Goal: Task Accomplishment & Management: Manage account settings

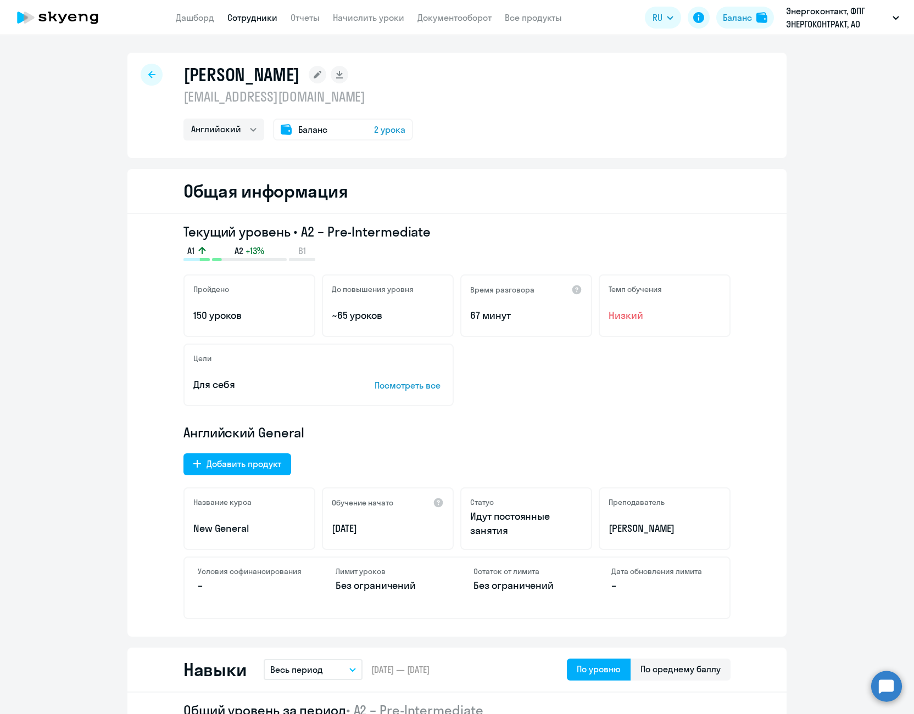
select select "english"
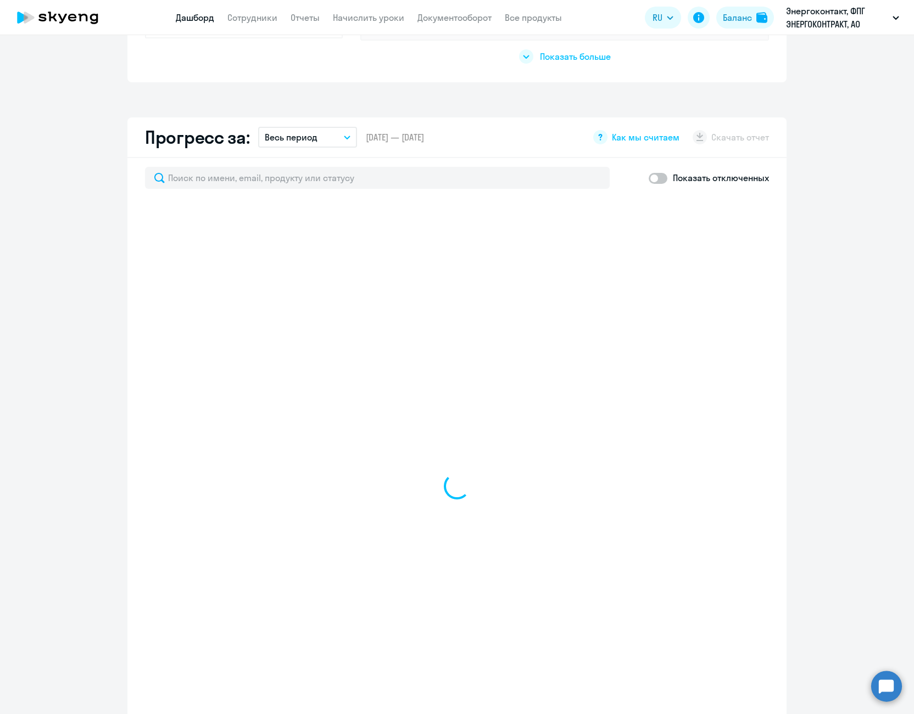
scroll to position [604, 0]
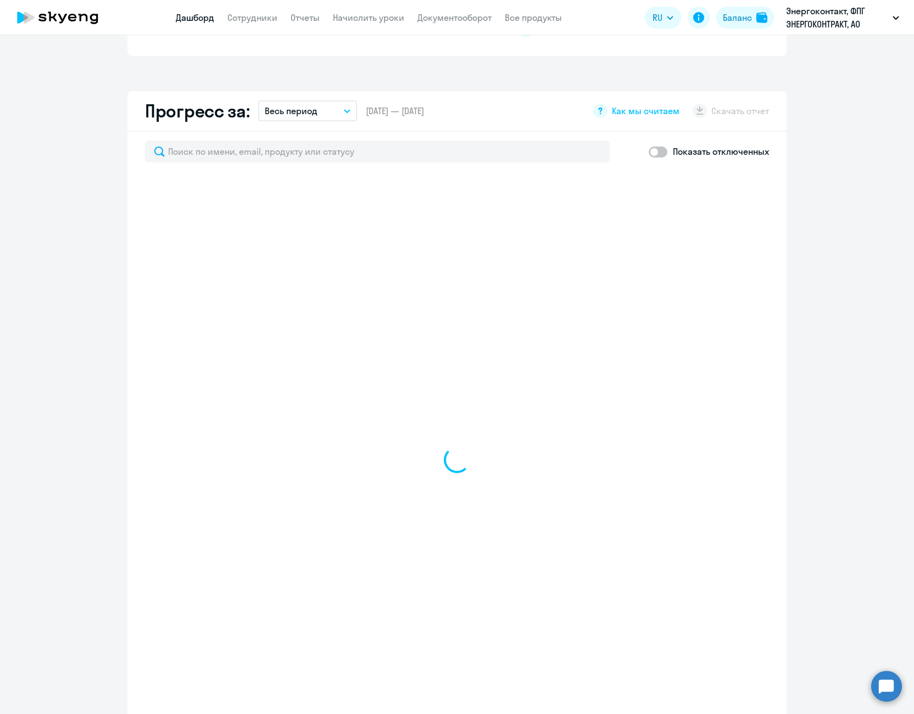
select select "30"
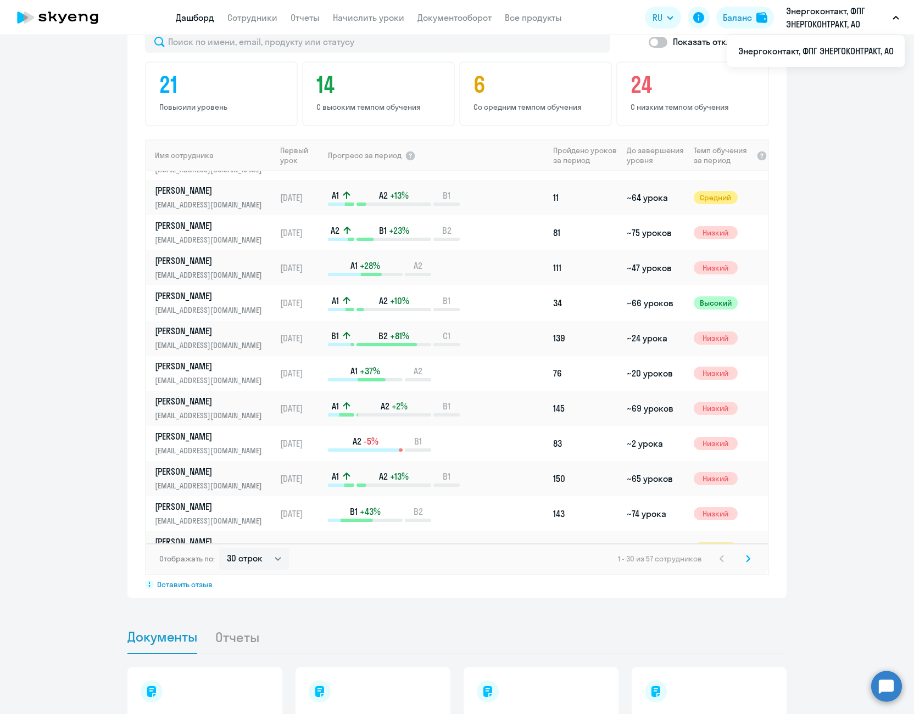
scroll to position [682, 0]
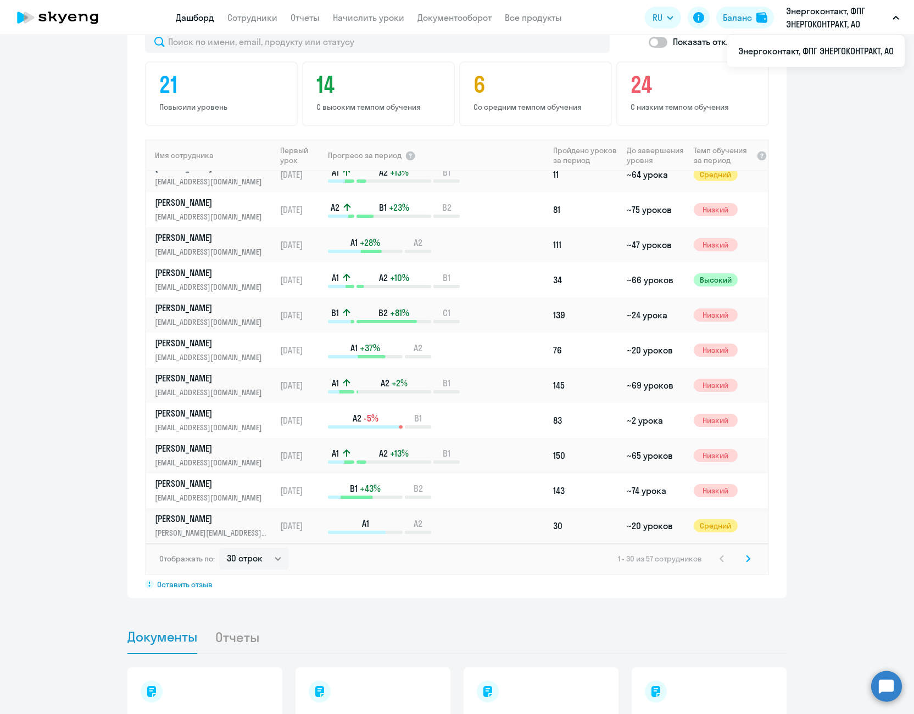
click at [206, 489] on p "[PERSON_NAME]" at bounding box center [211, 484] width 113 height 12
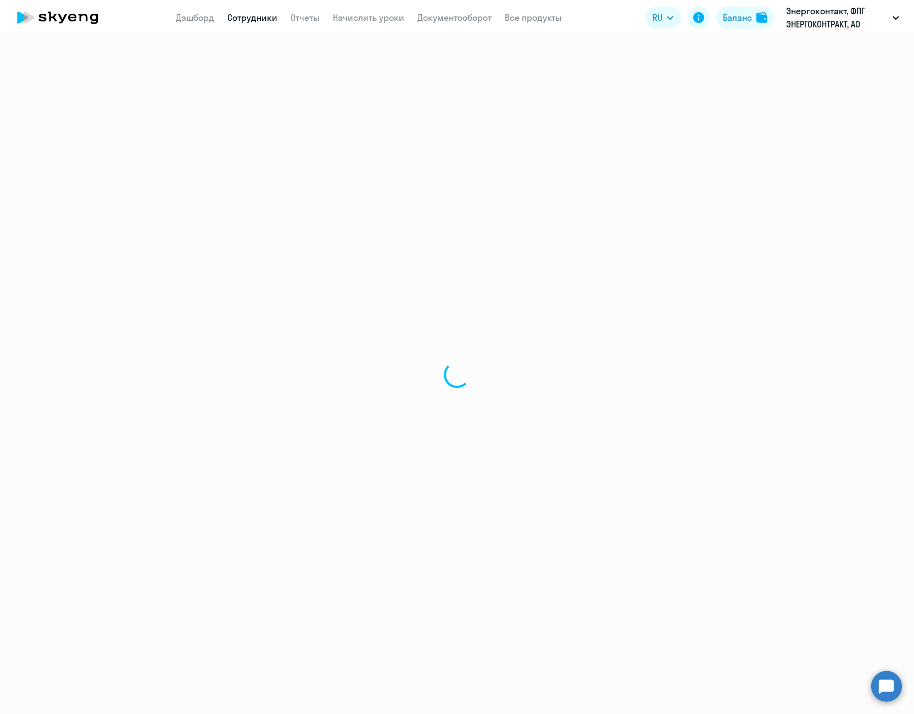
select select "english"
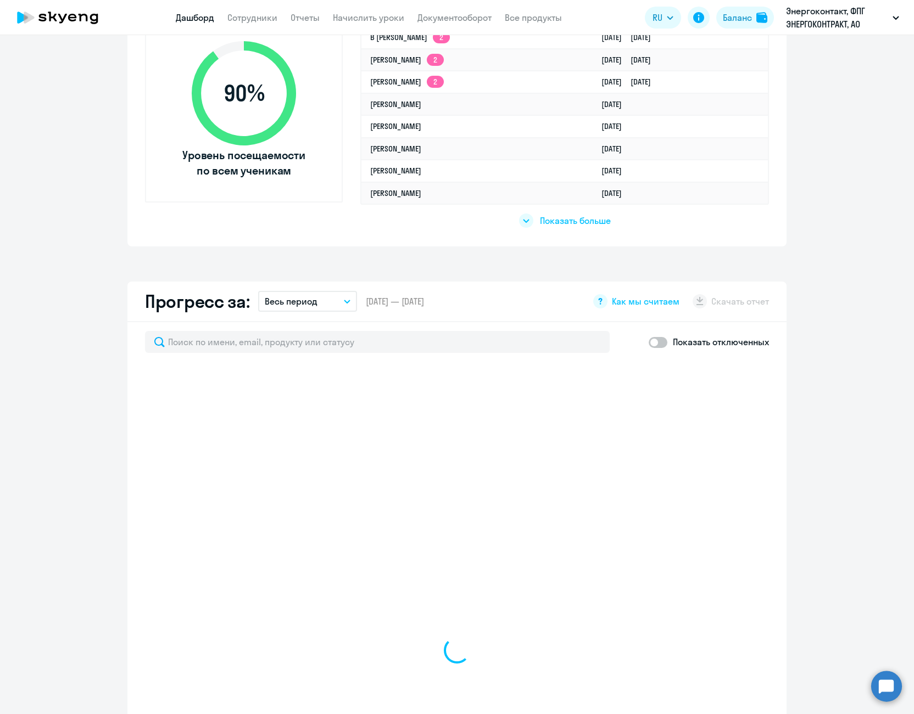
scroll to position [604, 0]
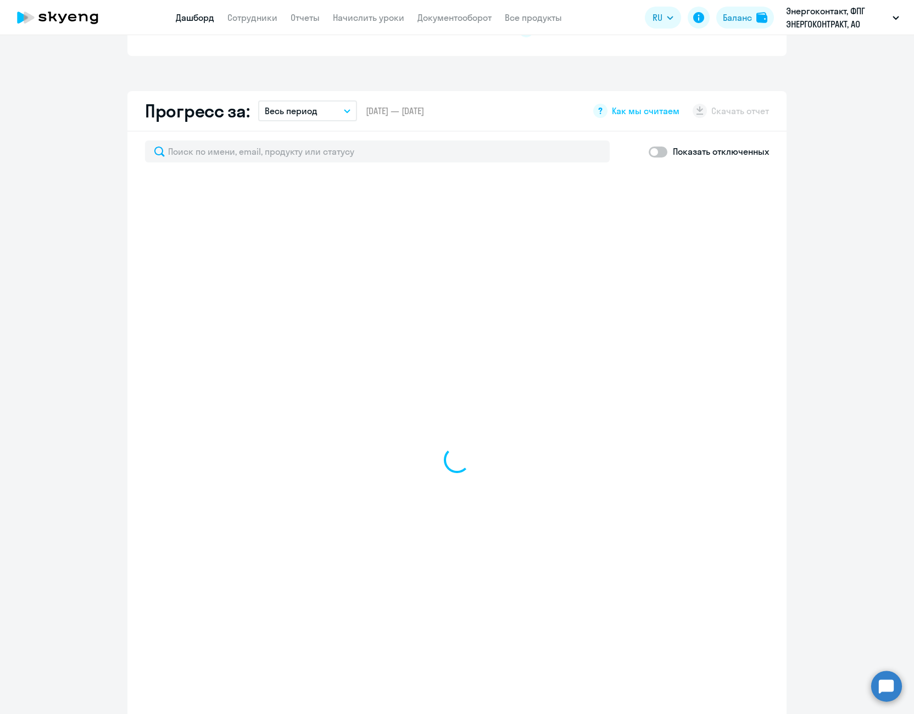
select select "30"
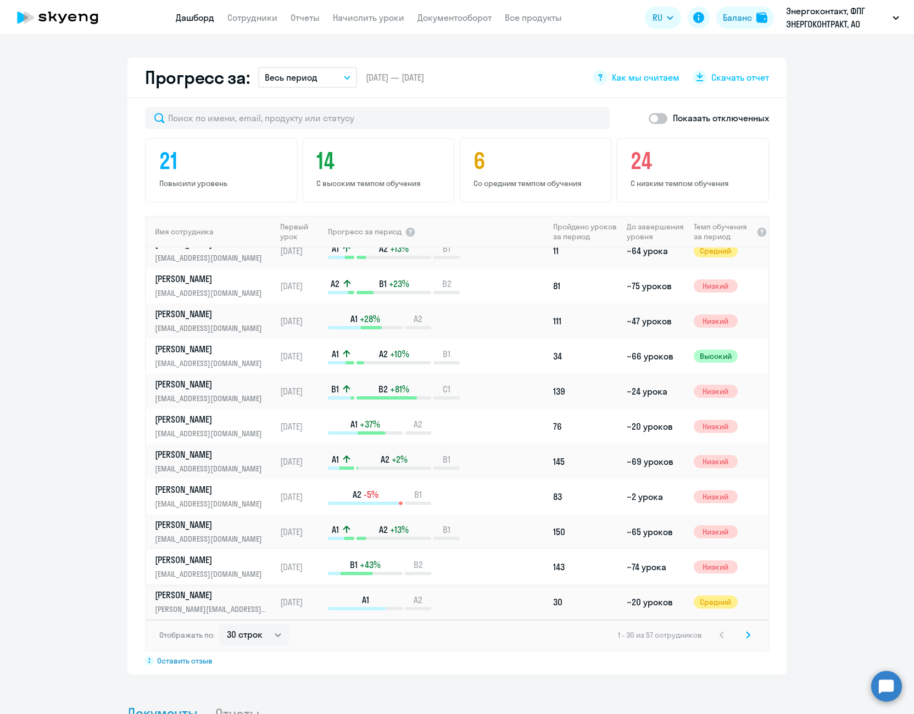
scroll to position [714, 0]
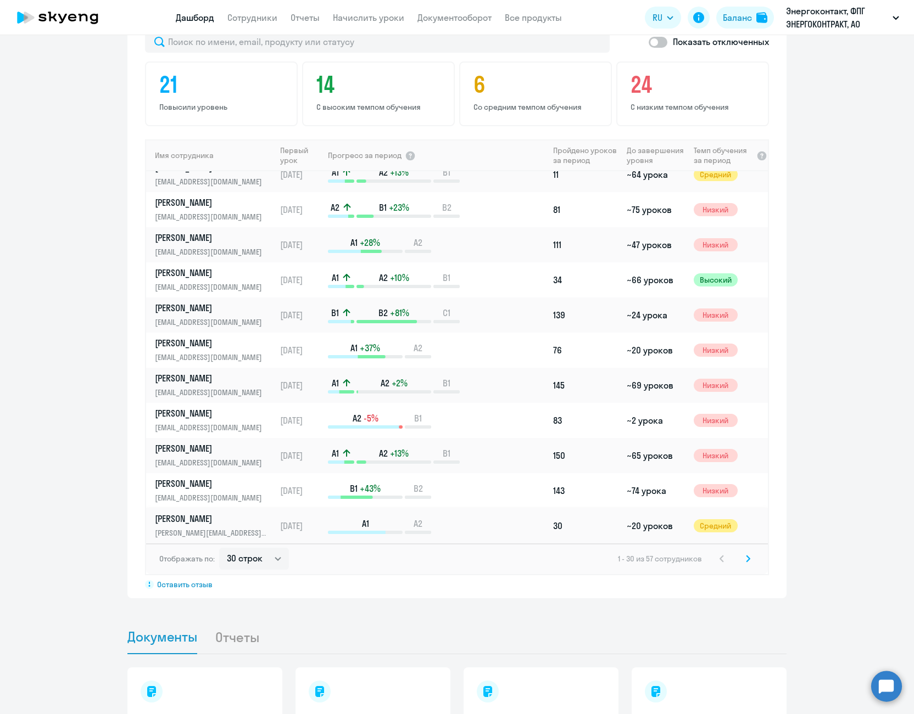
click at [194, 520] on p "[PERSON_NAME]" at bounding box center [211, 519] width 113 height 12
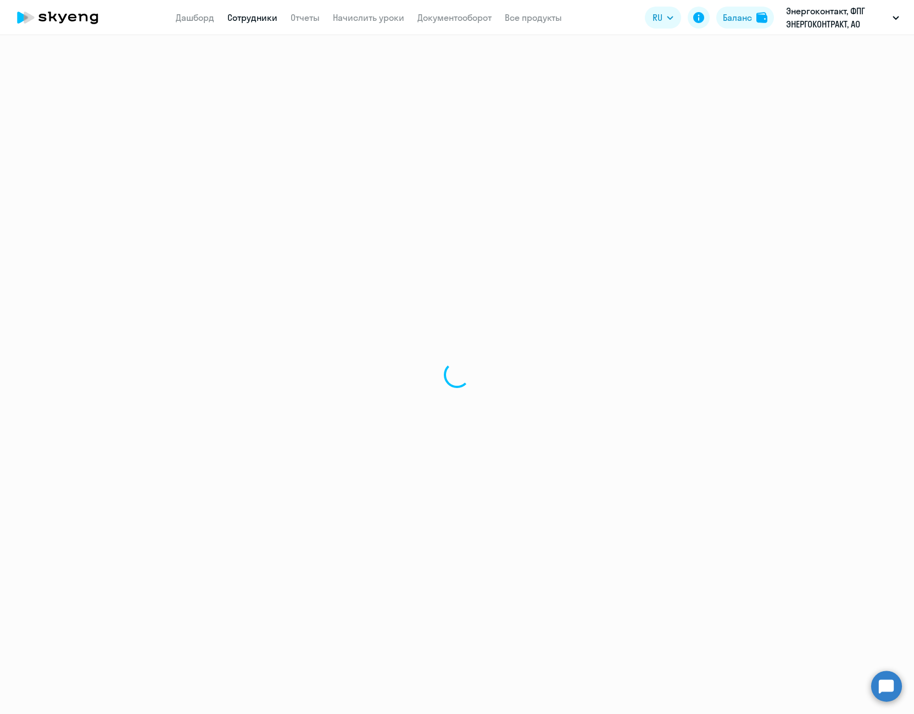
select select "english"
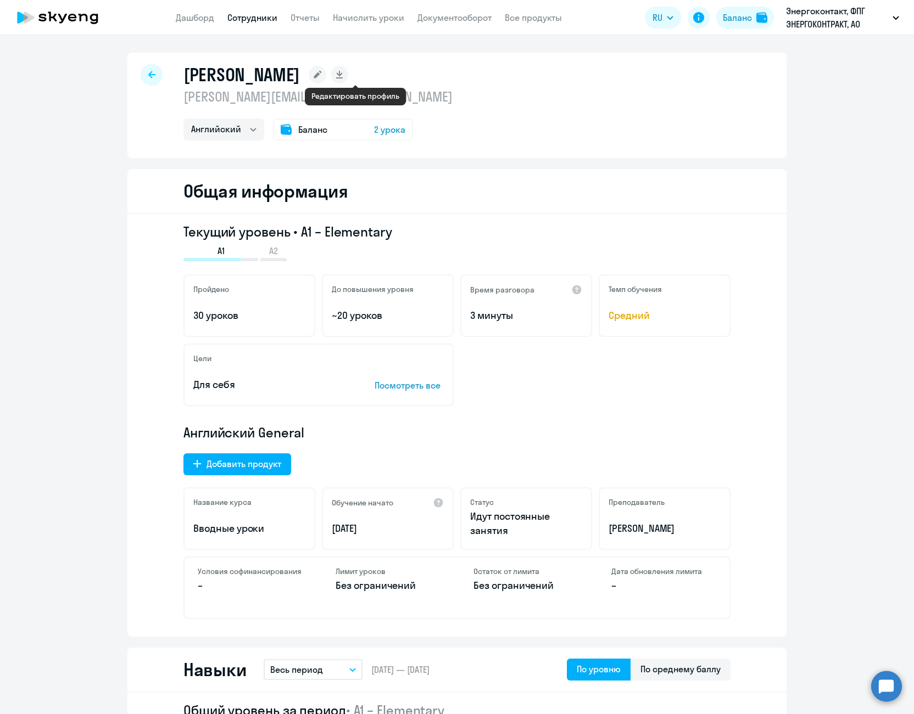
click at [326, 73] on rect at bounding box center [318, 75] width 18 height 18
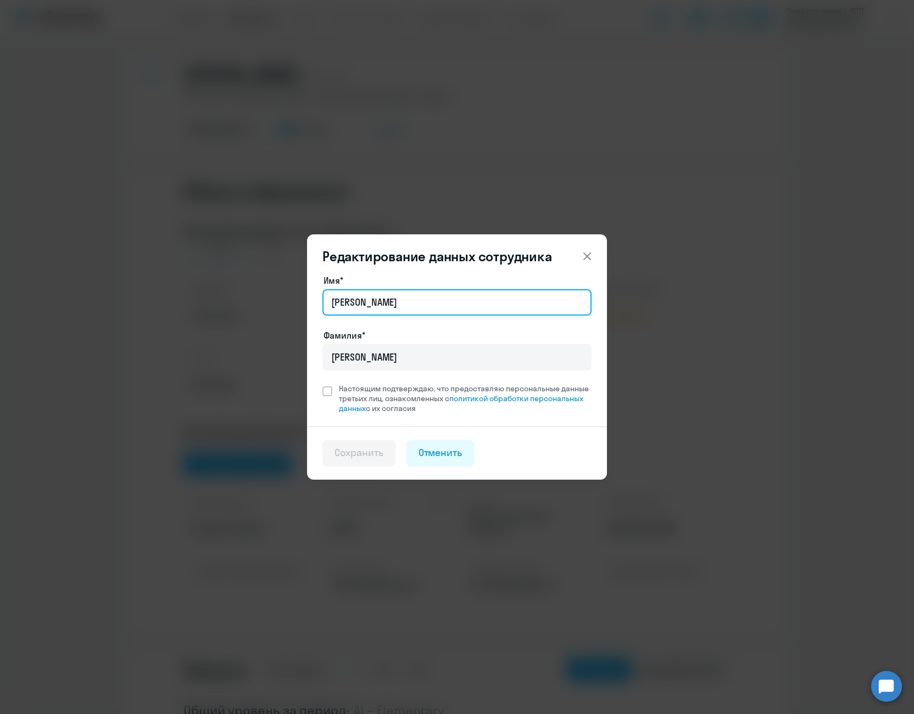
click at [451, 298] on input "[PERSON_NAME]" at bounding box center [456, 302] width 269 height 26
type input "[PERSON_NAME]"
click at [334, 394] on span "Настоящим подтверждаю, что предоставляю персональные данные третьих лиц, ознако…" at bounding box center [461, 399] width 259 height 30
click at [322, 384] on input "Настоящим подтверждаю, что предоставляю персональные данные третьих лиц, ознако…" at bounding box center [322, 383] width 1 height 1
checkbox input "true"
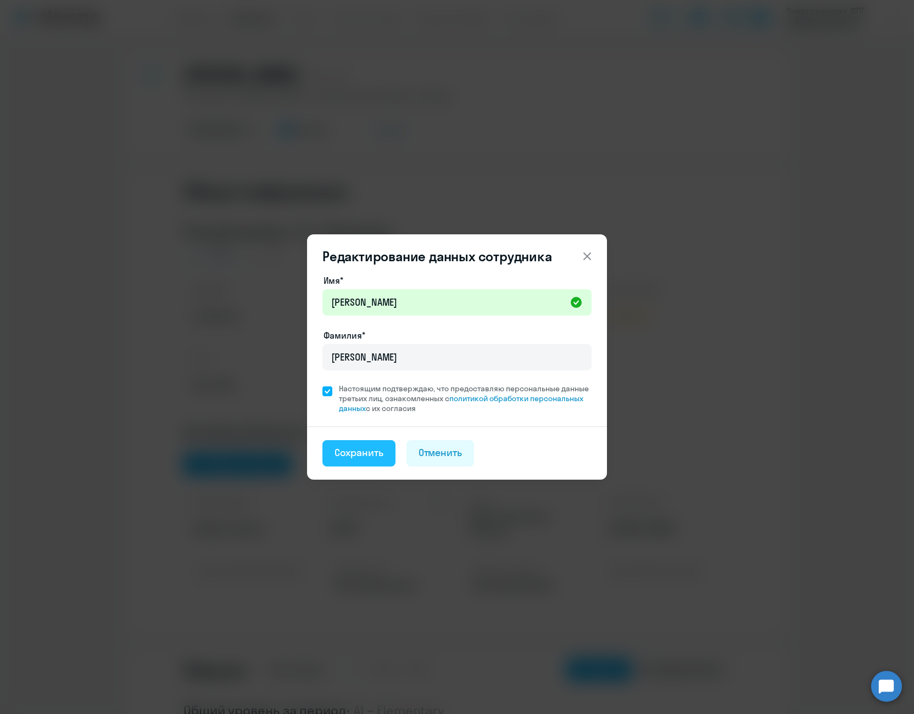
click at [349, 457] on div "Сохранить" at bounding box center [358, 453] width 49 height 14
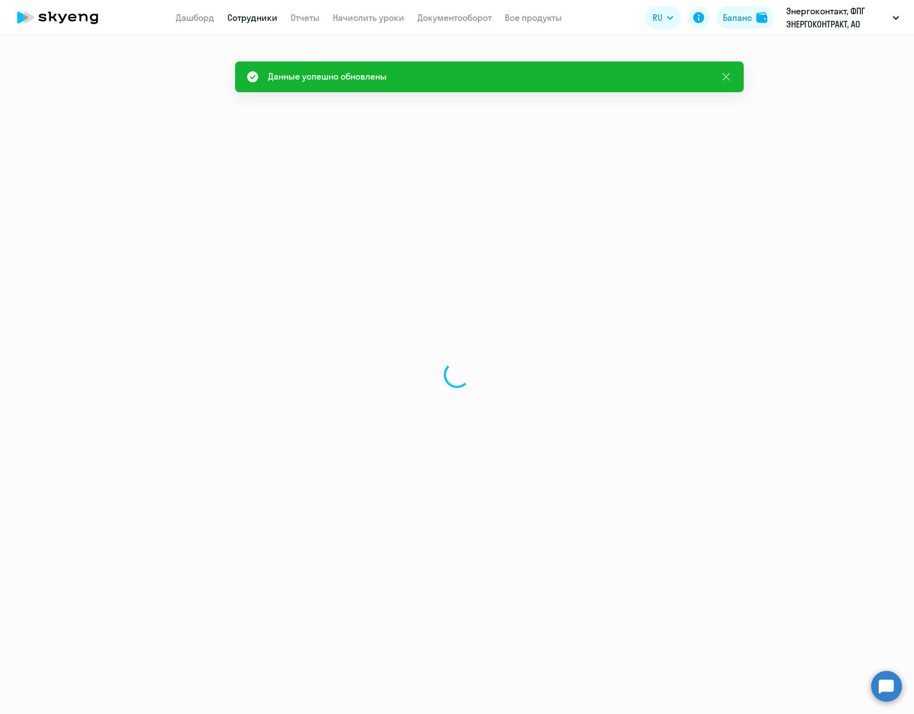
select select "english"
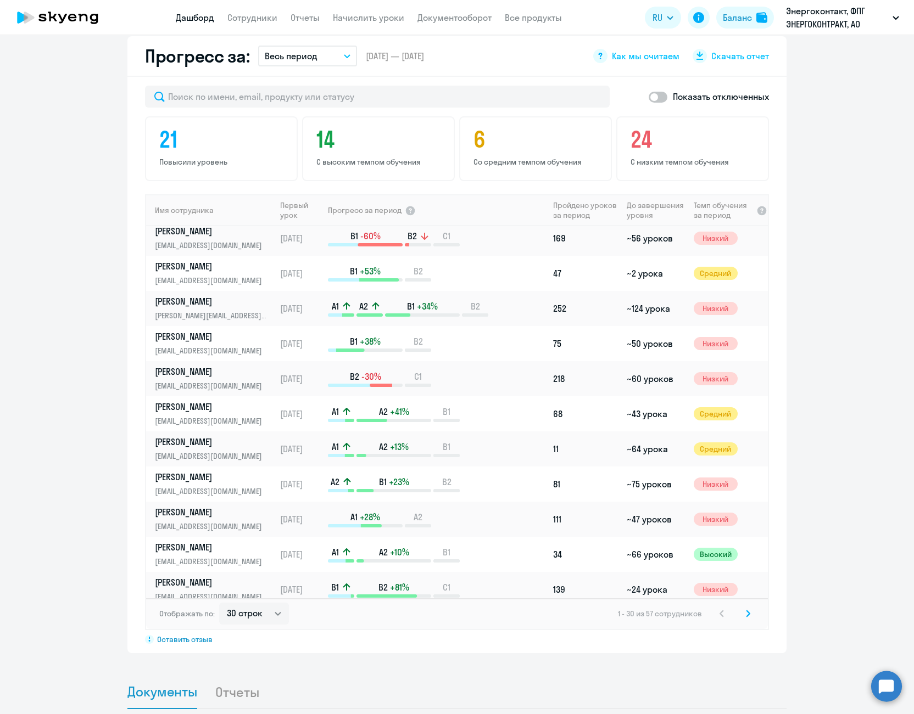
scroll to position [494, 0]
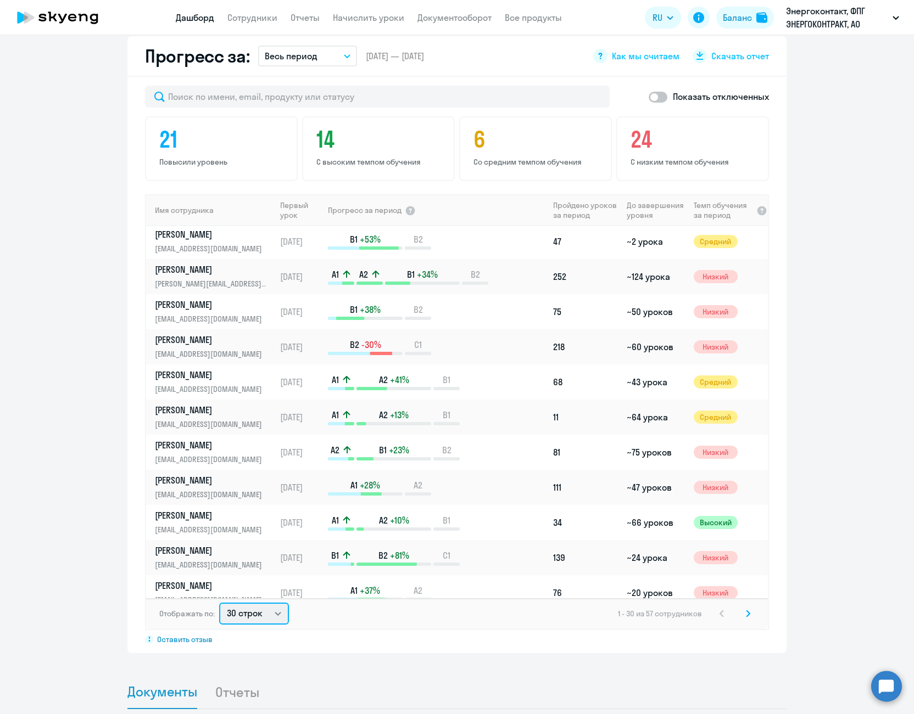
click at [276, 624] on select "30 строк 50 строк 100 строк" at bounding box center [254, 614] width 70 height 22
select select "100"
click at [219, 603] on select "30 строк 50 строк 100 строк" at bounding box center [254, 614] width 70 height 22
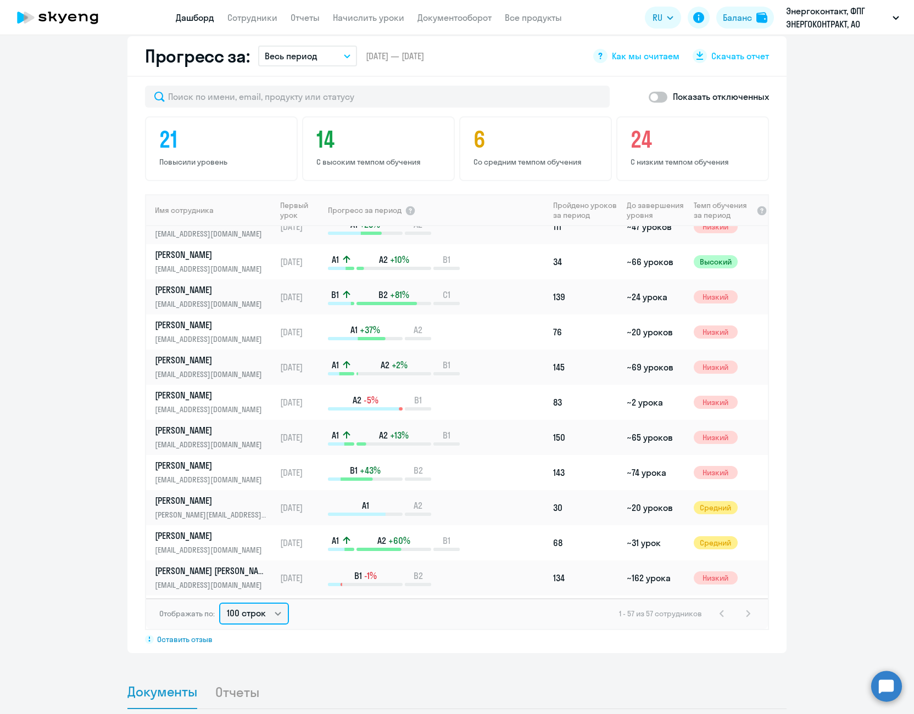
scroll to position [824, 0]
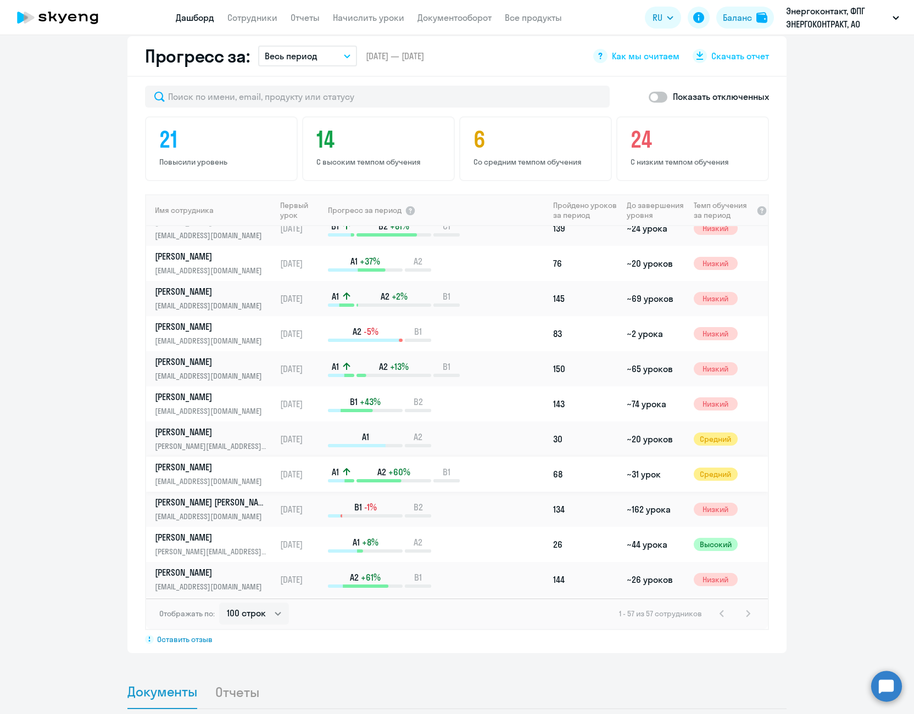
click at [226, 470] on p "[PERSON_NAME]" at bounding box center [211, 467] width 113 height 12
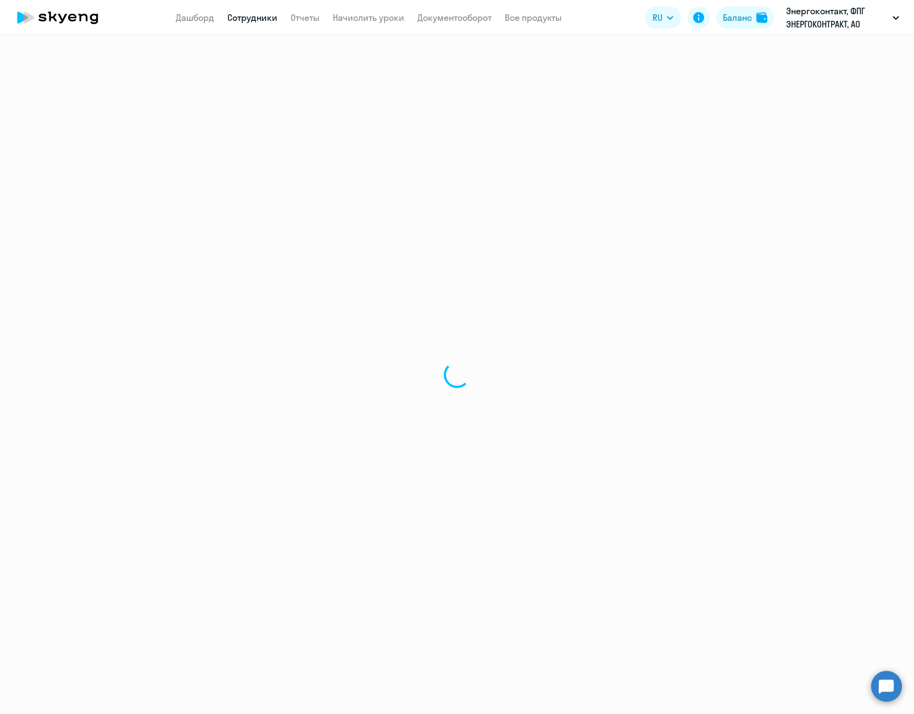
select select "english"
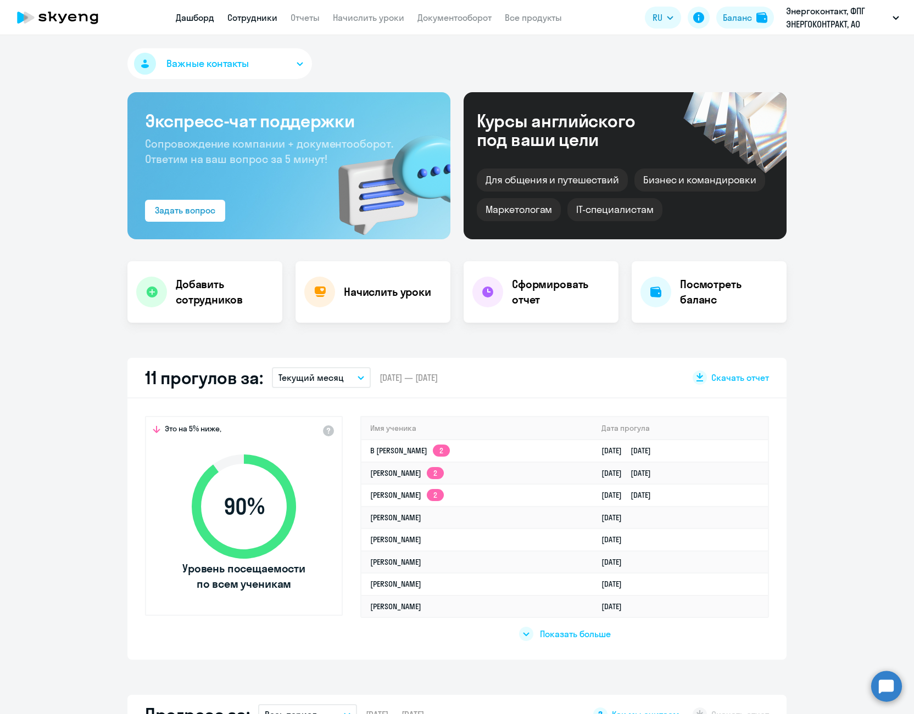
click at [255, 17] on link "Сотрудники" at bounding box center [252, 17] width 50 height 11
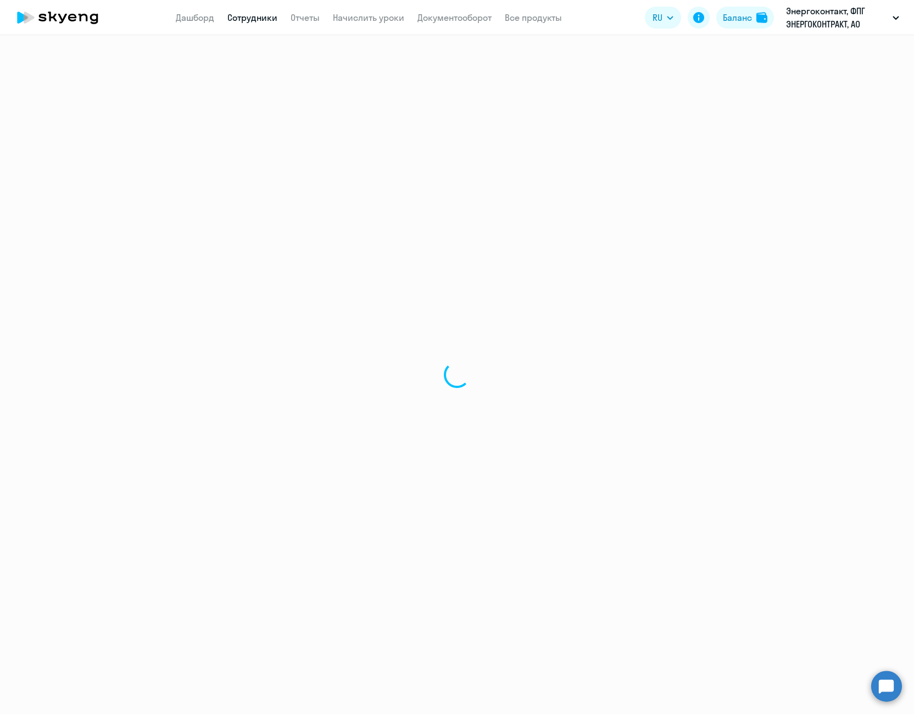
select select "30"
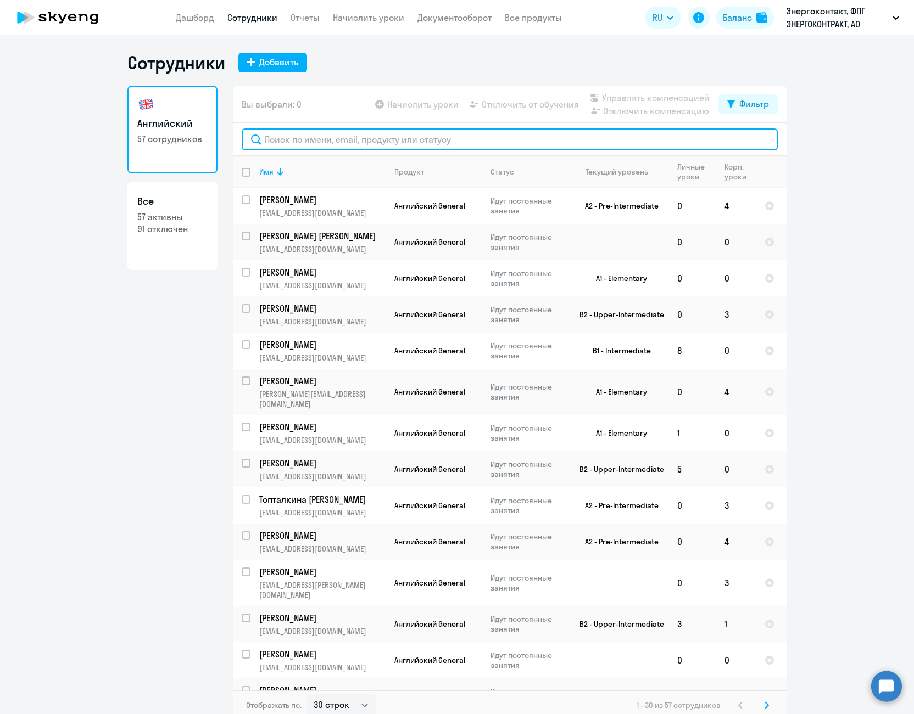
click at [366, 137] on input "text" at bounding box center [510, 140] width 536 height 22
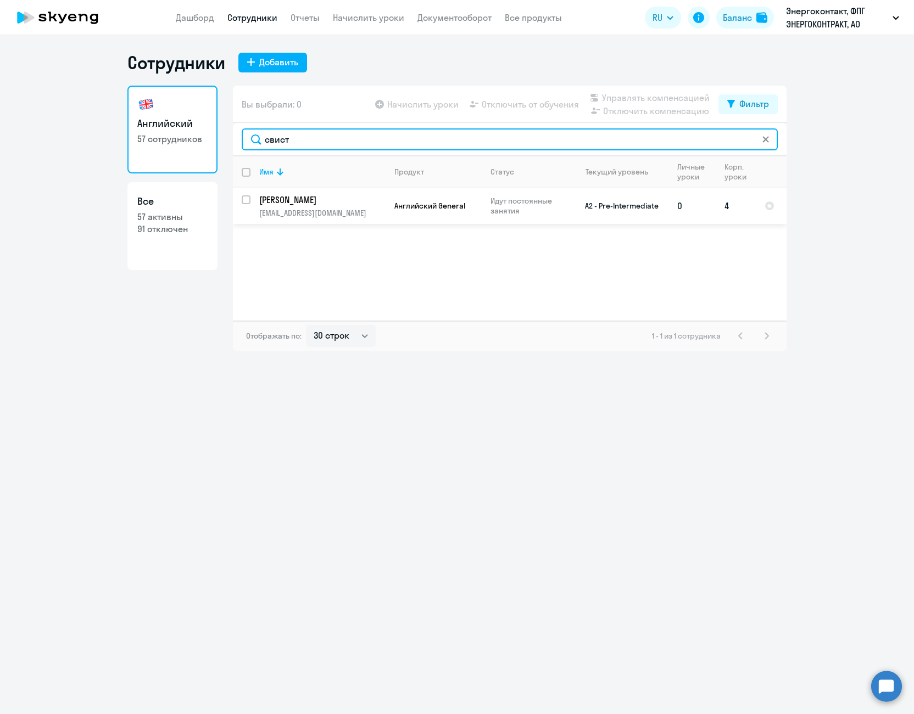
type input "свист"
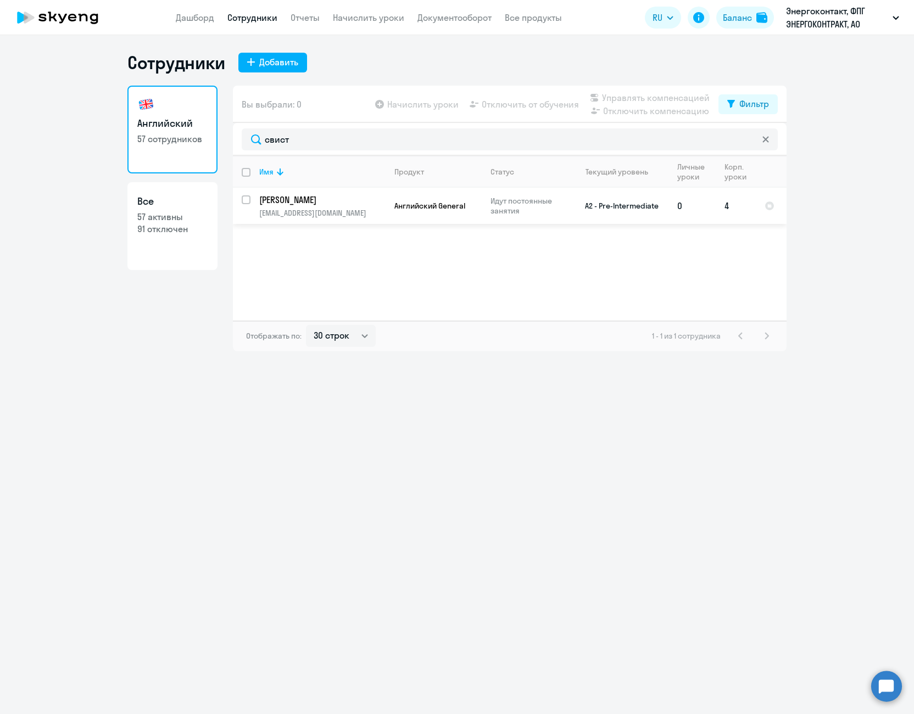
click at [245, 200] on input "select row 16025457" at bounding box center [253, 207] width 22 height 22
checkbox input "true"
click at [544, 104] on span "Отключить от обучения" at bounding box center [530, 104] width 97 height 13
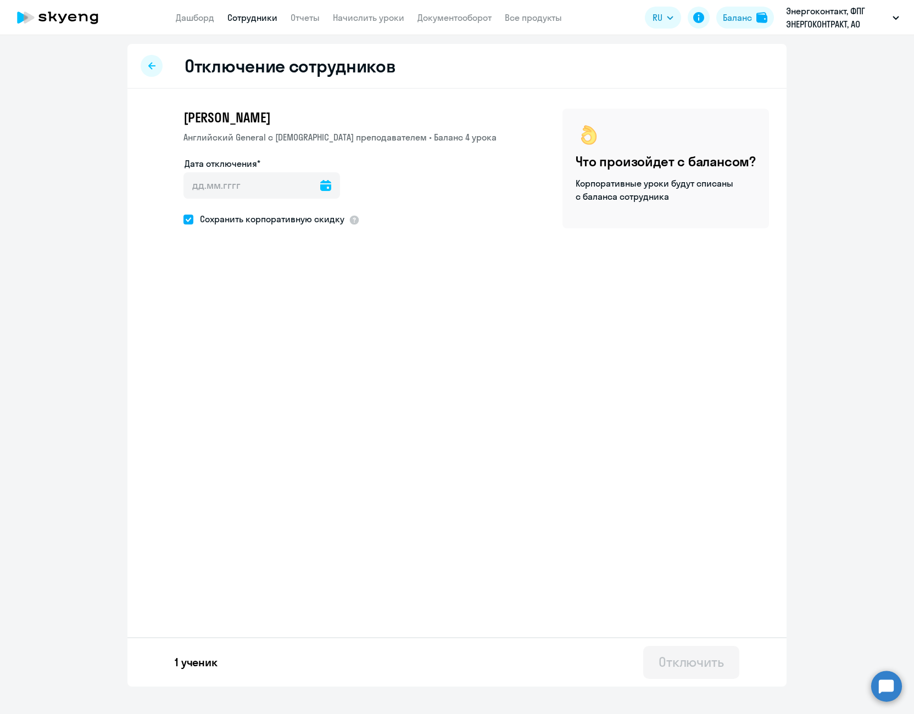
click at [191, 220] on span at bounding box center [188, 220] width 10 height 10
click at [183, 220] on input "Сохранить корпоративную скидку" at bounding box center [183, 219] width 1 height 1
click at [188, 220] on span at bounding box center [188, 220] width 10 height 10
click at [183, 220] on input "Сохранить корпоративную скидку" at bounding box center [183, 219] width 1 height 1
checkbox input "true"
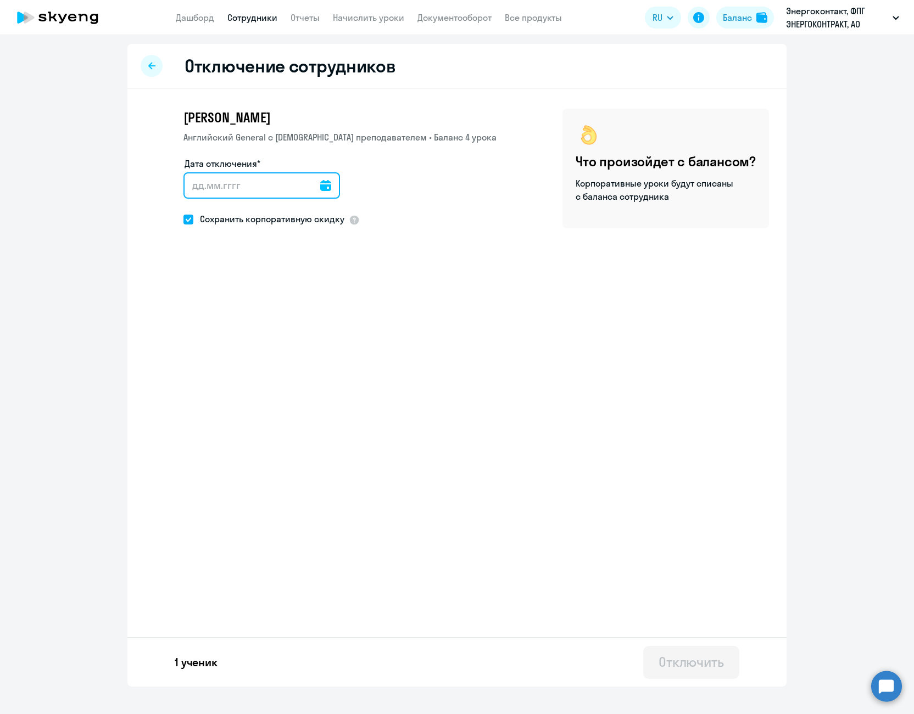
drag, startPoint x: 305, startPoint y: 188, endPoint x: 320, endPoint y: 187, distance: 15.4
click at [314, 188] on div at bounding box center [261, 185] width 157 height 26
click at [331, 185] on input "Дата отключения*" at bounding box center [261, 185] width 157 height 26
click at [325, 186] on input "Дата отключения*" at bounding box center [261, 185] width 157 height 26
click at [320, 187] on icon at bounding box center [325, 185] width 11 height 11
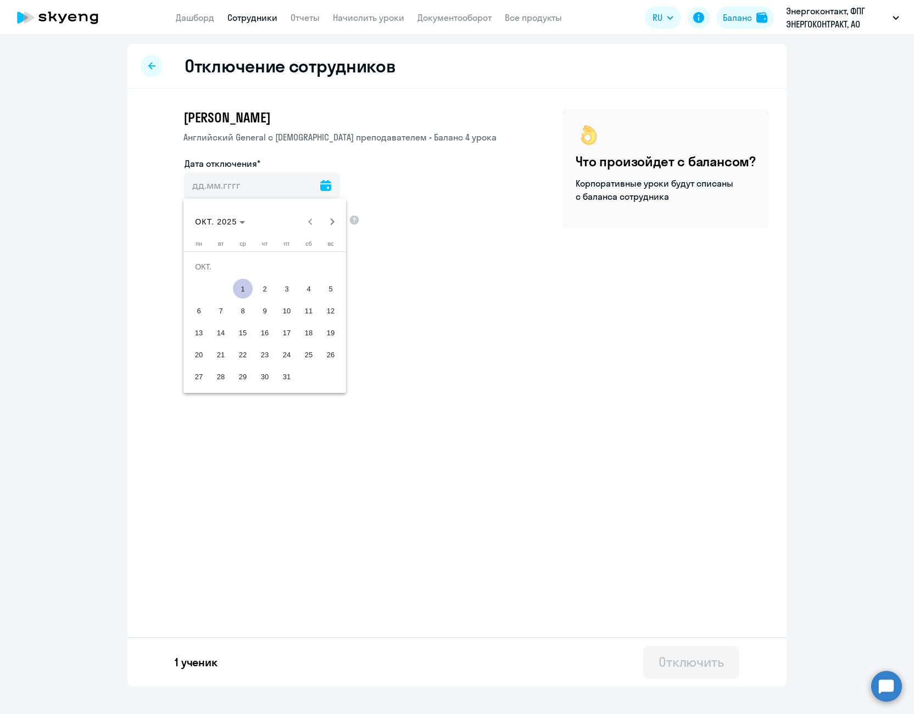
click at [247, 288] on span "1" at bounding box center [243, 289] width 20 height 20
type input "[DATE]"
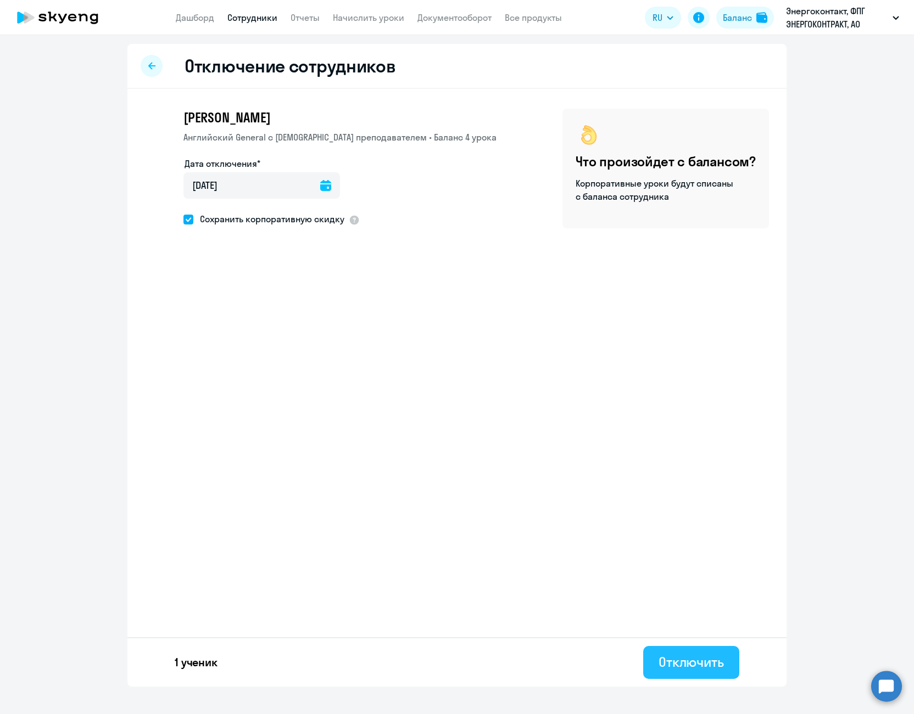
click at [700, 668] on div "Отключить" at bounding box center [690, 663] width 65 height 18
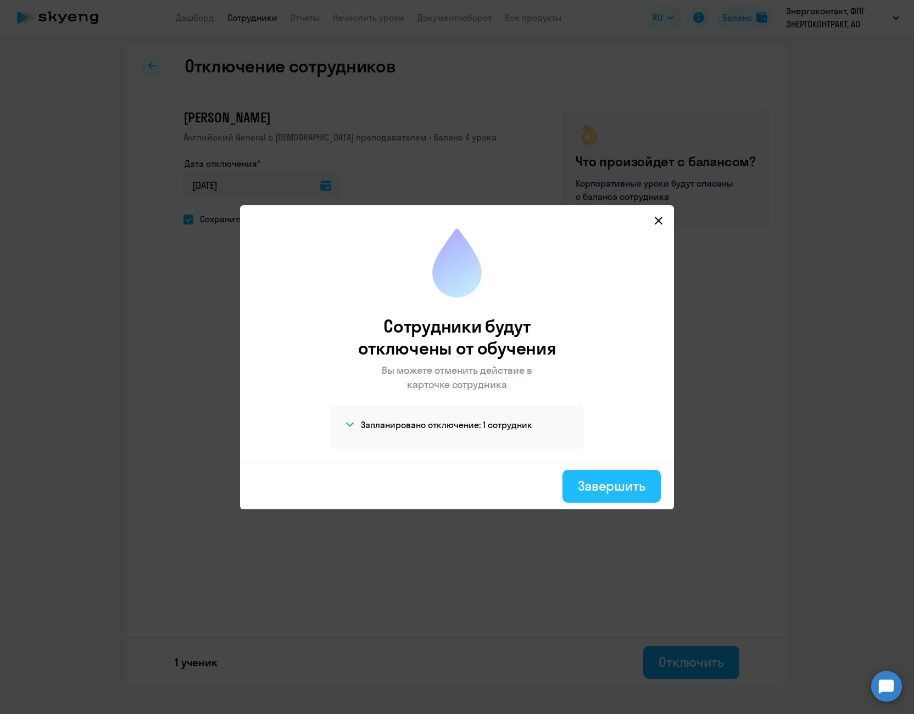
click at [621, 495] on button "Завершить" at bounding box center [611, 486] width 98 height 33
select select "30"
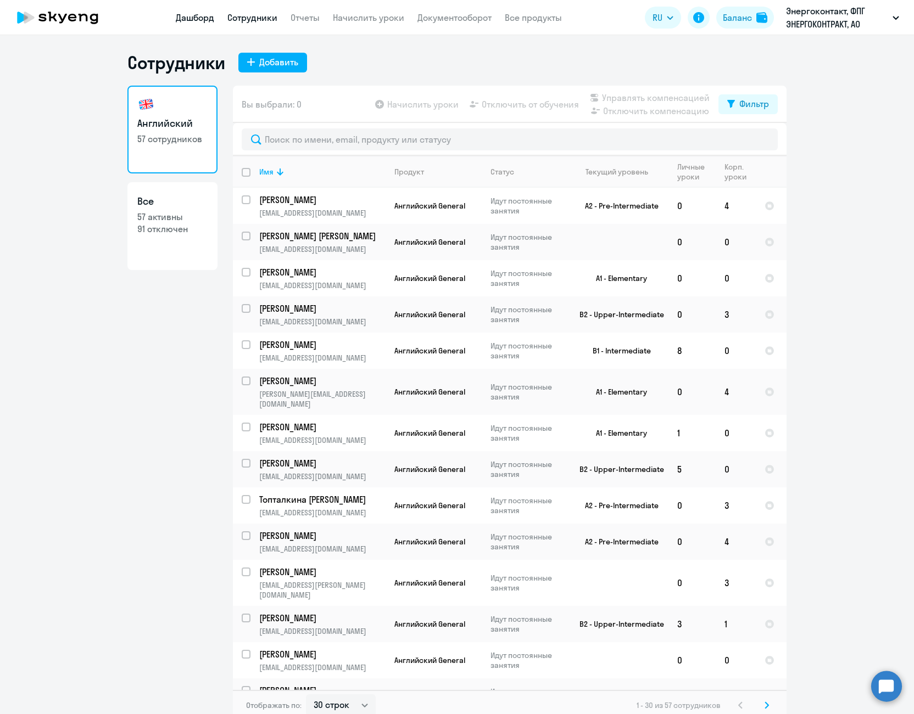
click at [205, 13] on link "Дашборд" at bounding box center [195, 17] width 38 height 11
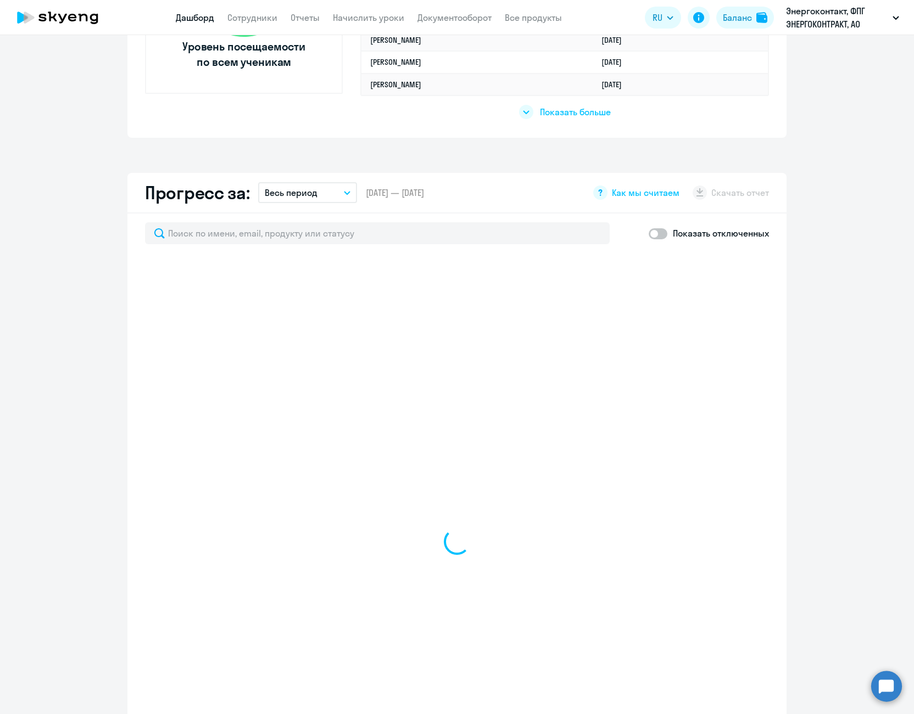
scroll to position [604, 0]
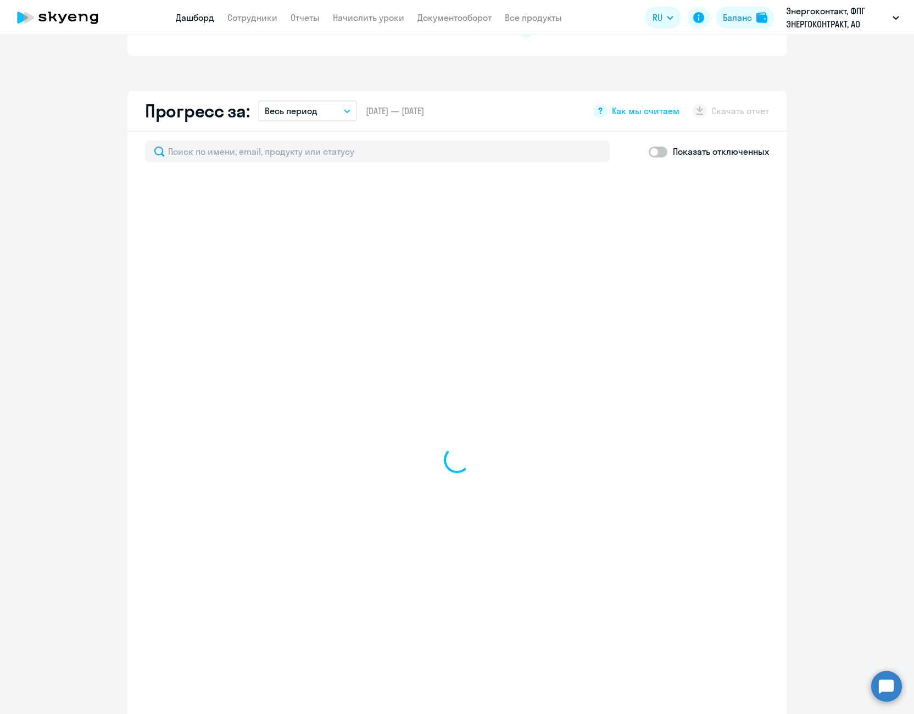
select select "30"
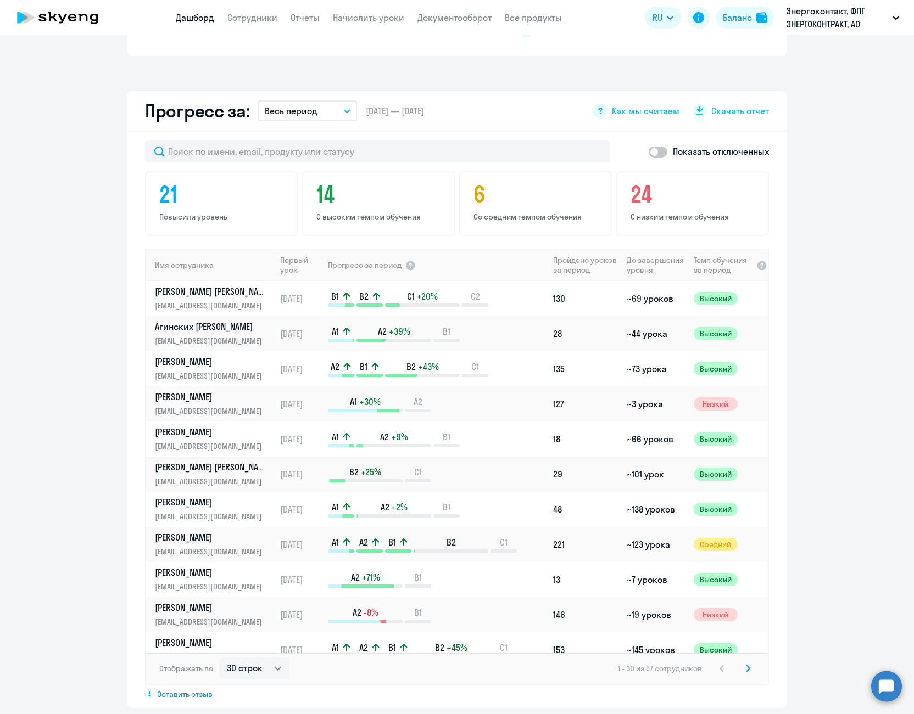
click at [202, 433] on p "[PERSON_NAME]" at bounding box center [211, 432] width 113 height 12
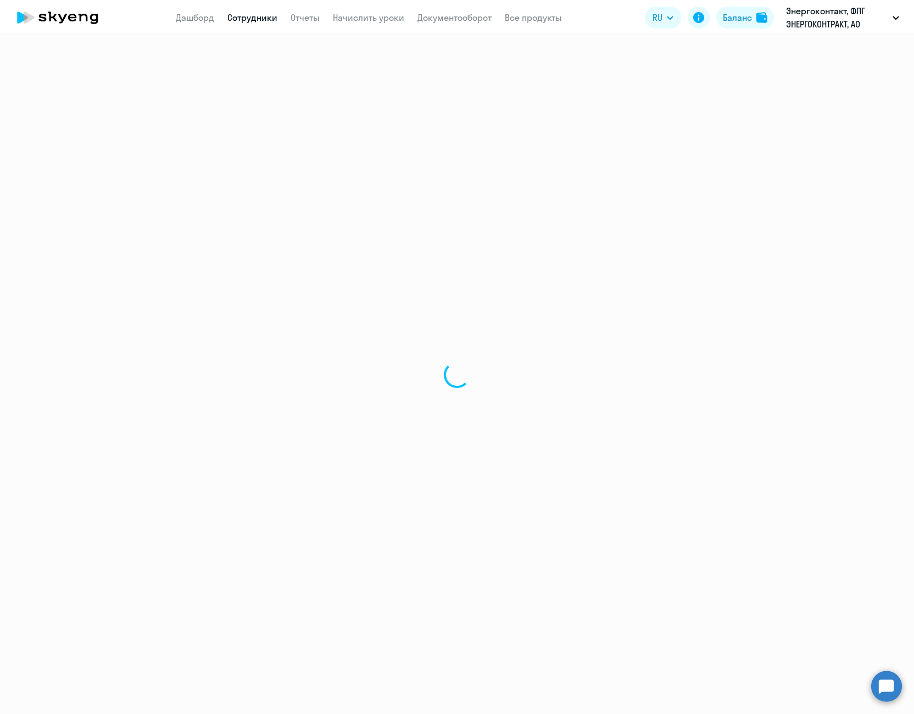
select select "english"
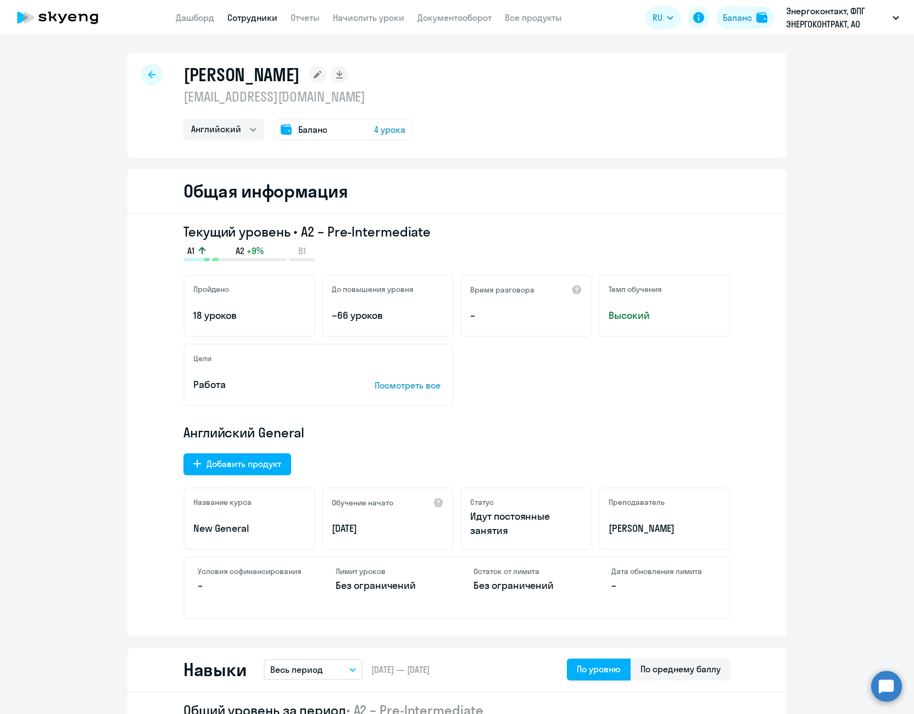
click at [264, 15] on link "Сотрудники" at bounding box center [252, 17] width 50 height 11
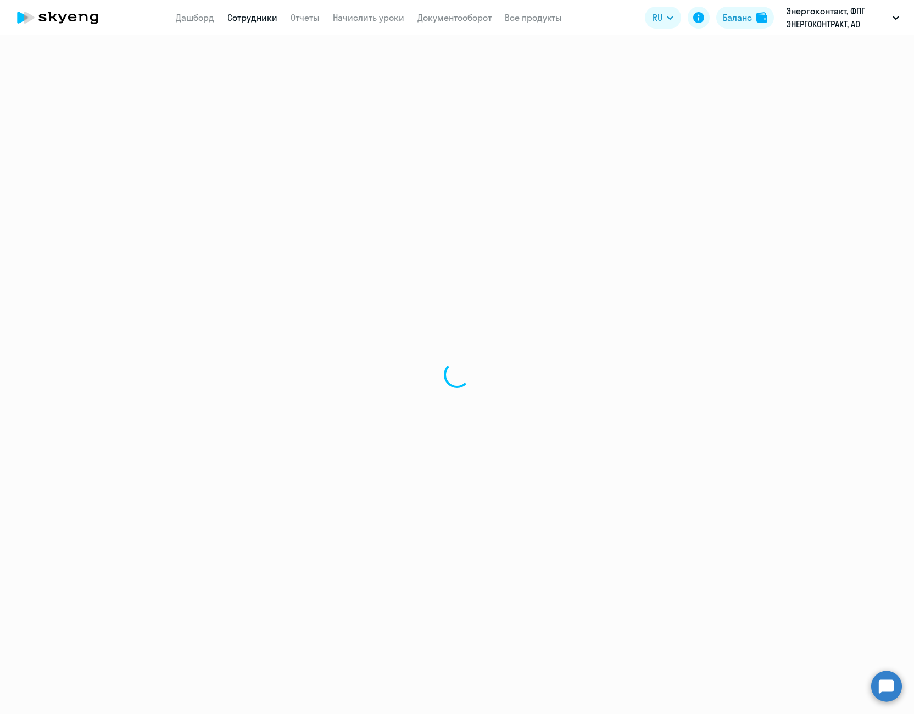
select select "30"
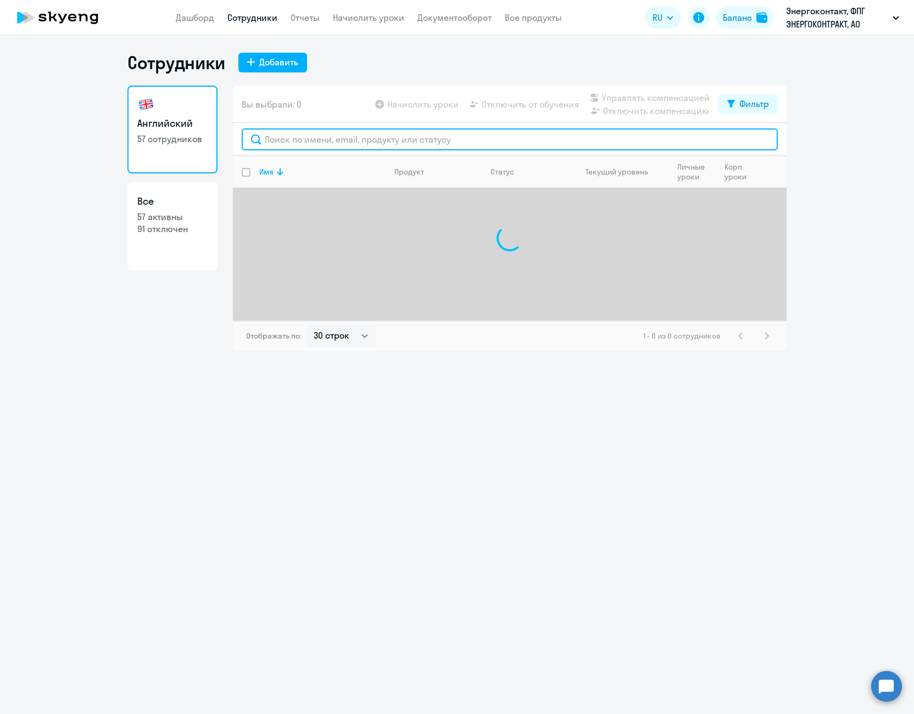
click at [310, 139] on input "text" at bounding box center [510, 140] width 536 height 22
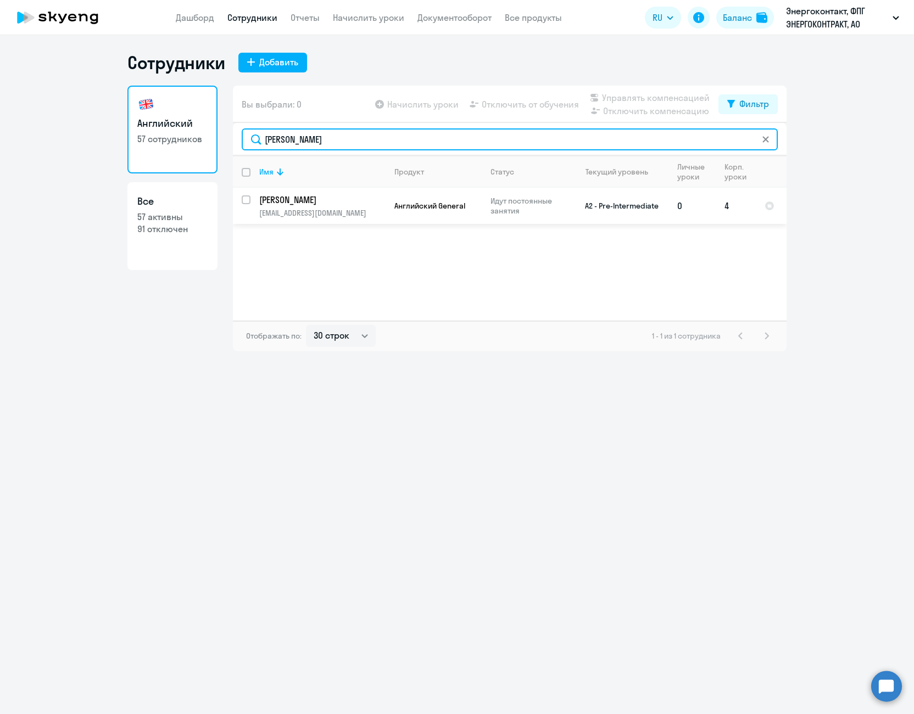
type input "[PERSON_NAME]"
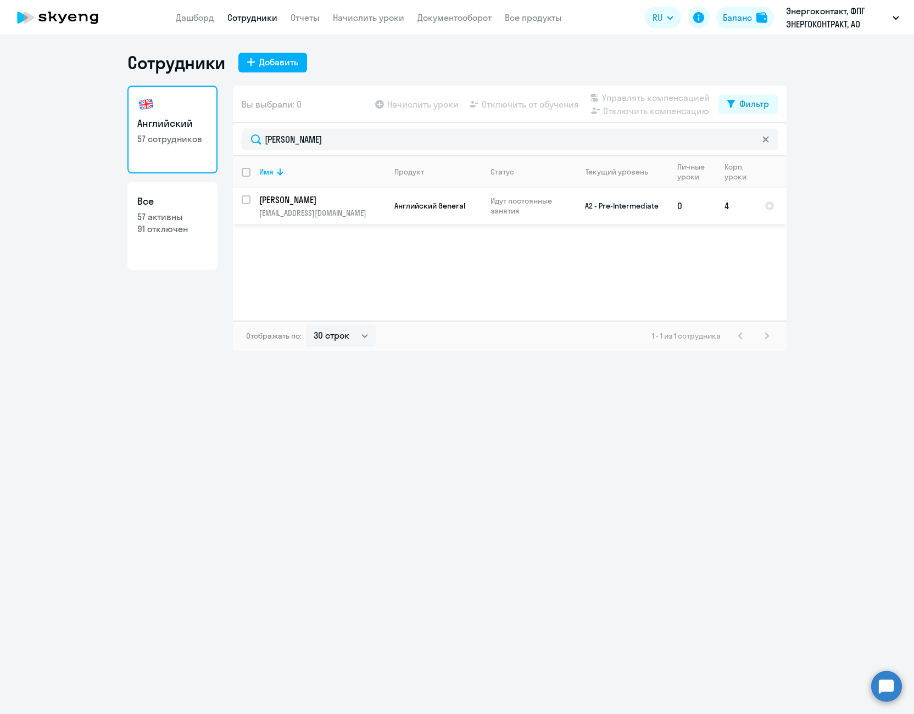
click at [253, 197] on td "[PERSON_NAME] [PERSON_NAME][EMAIL_ADDRESS][DOMAIN_NAME]" at bounding box center [317, 206] width 135 height 36
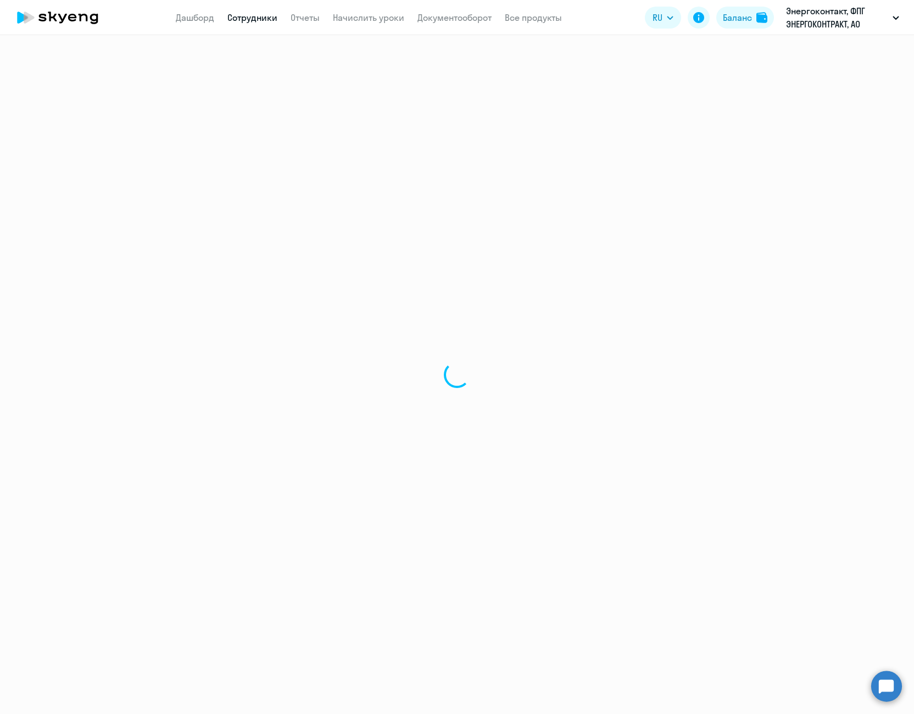
select select "english"
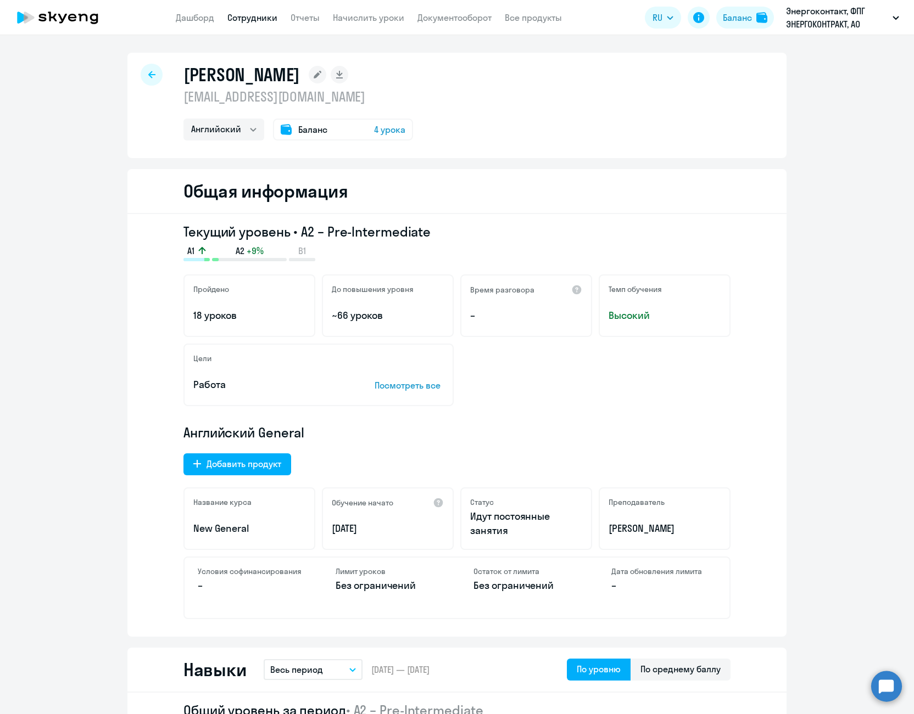
click at [148, 75] on icon at bounding box center [151, 74] width 7 height 7
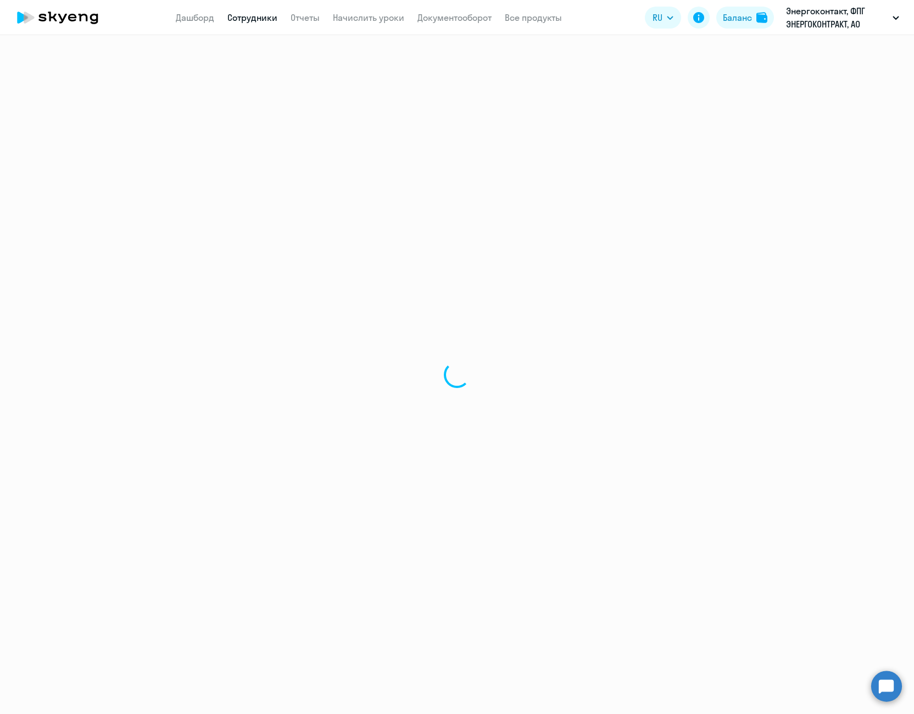
select select "30"
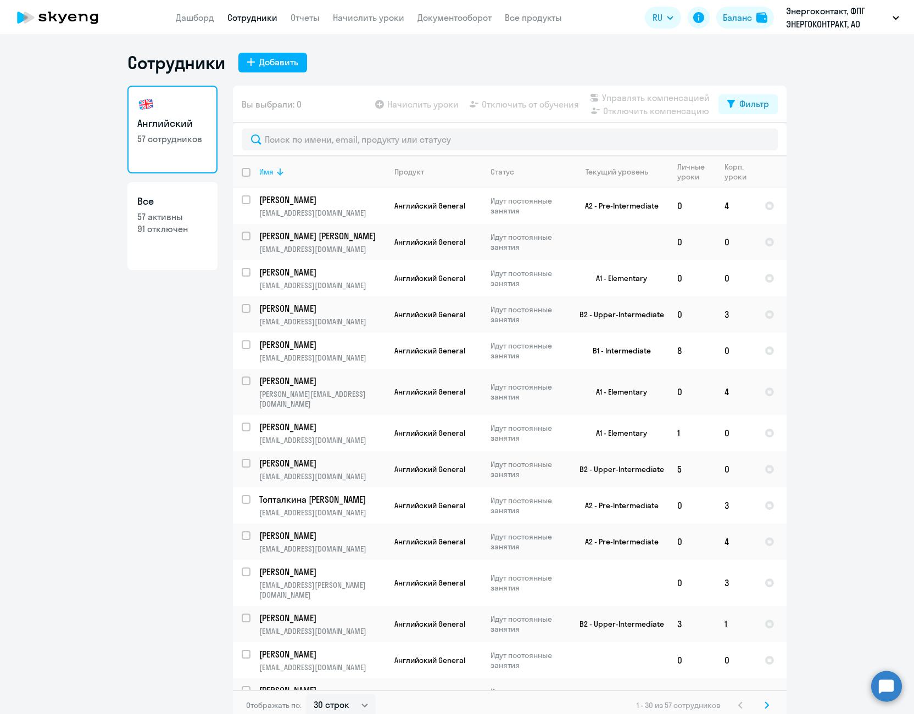
click at [273, 167] on icon at bounding box center [279, 171] width 13 height 13
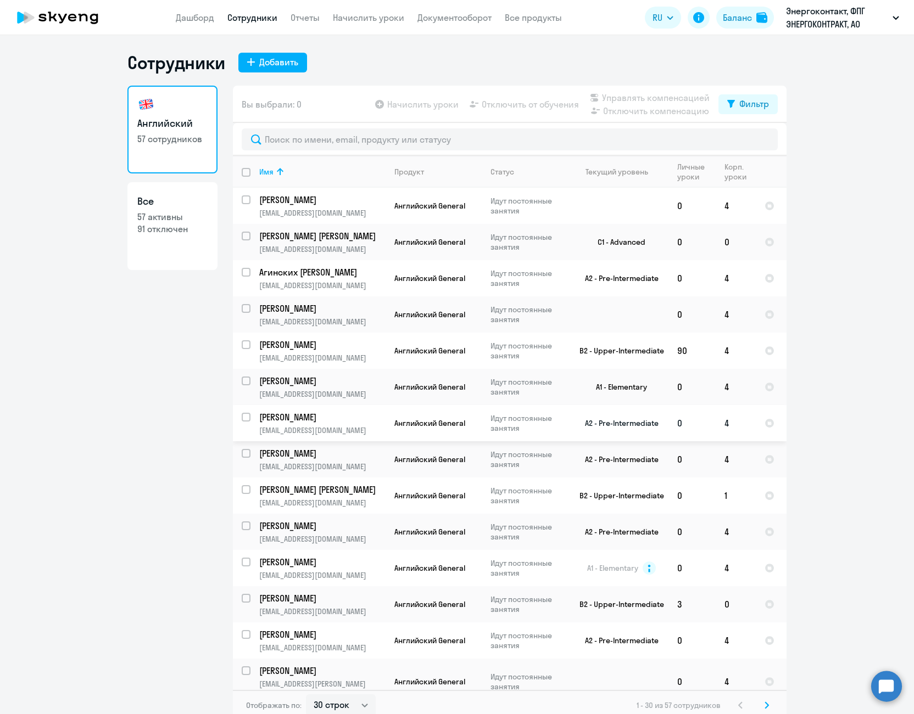
click at [245, 416] on input "select row 15802519" at bounding box center [253, 424] width 22 height 22
checkbox input "true"
click at [528, 107] on span "Отключить от обучения" at bounding box center [530, 104] width 97 height 13
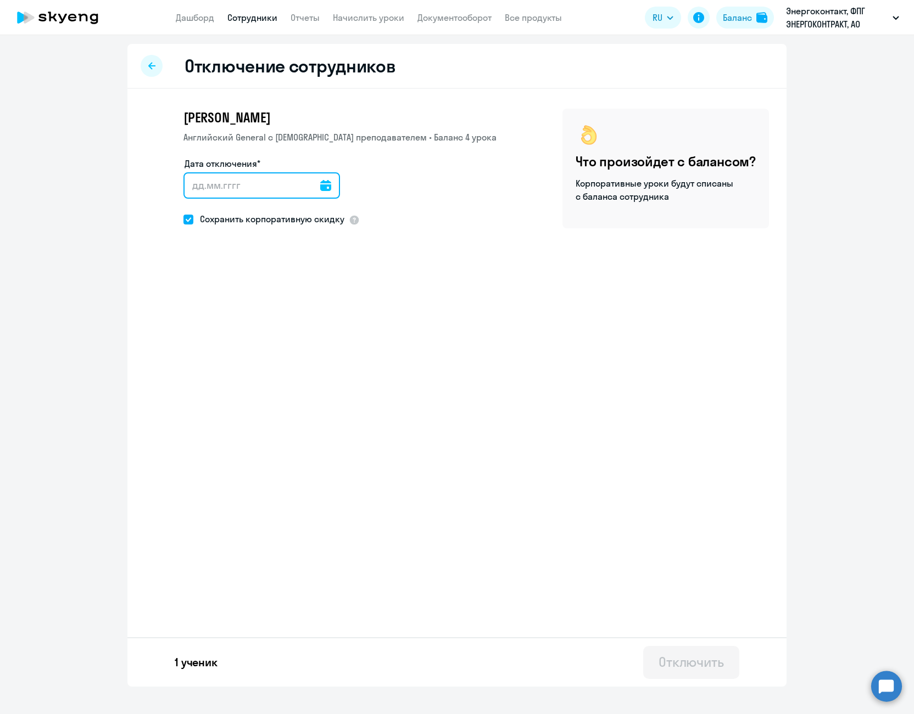
click at [325, 188] on input "Дата отключения*" at bounding box center [261, 185] width 157 height 26
click at [320, 184] on icon at bounding box center [325, 185] width 11 height 11
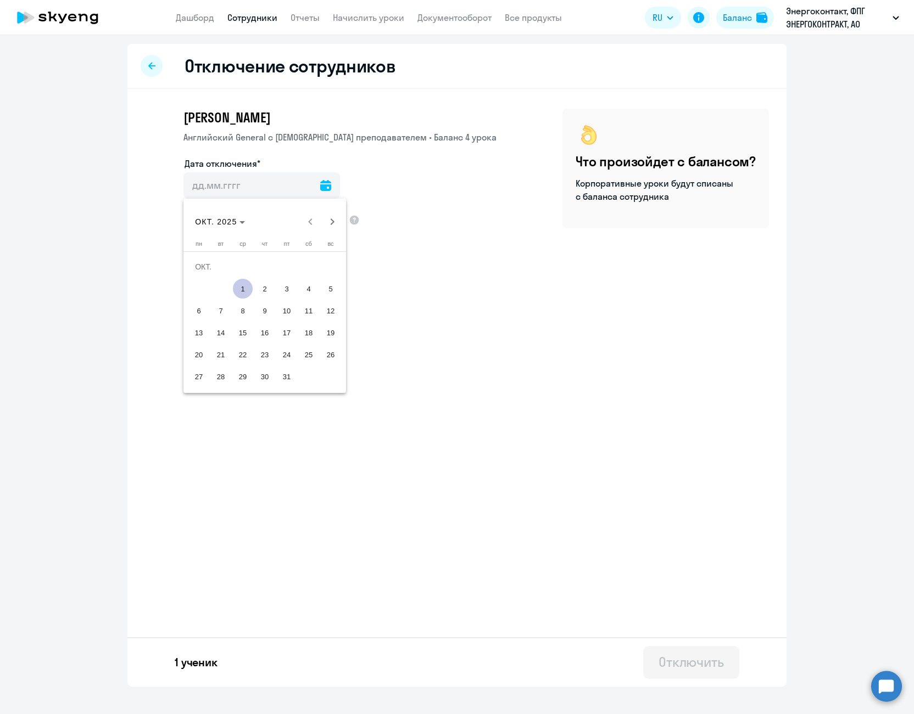
click at [245, 287] on span "1" at bounding box center [243, 289] width 20 height 20
type input "[DATE]"
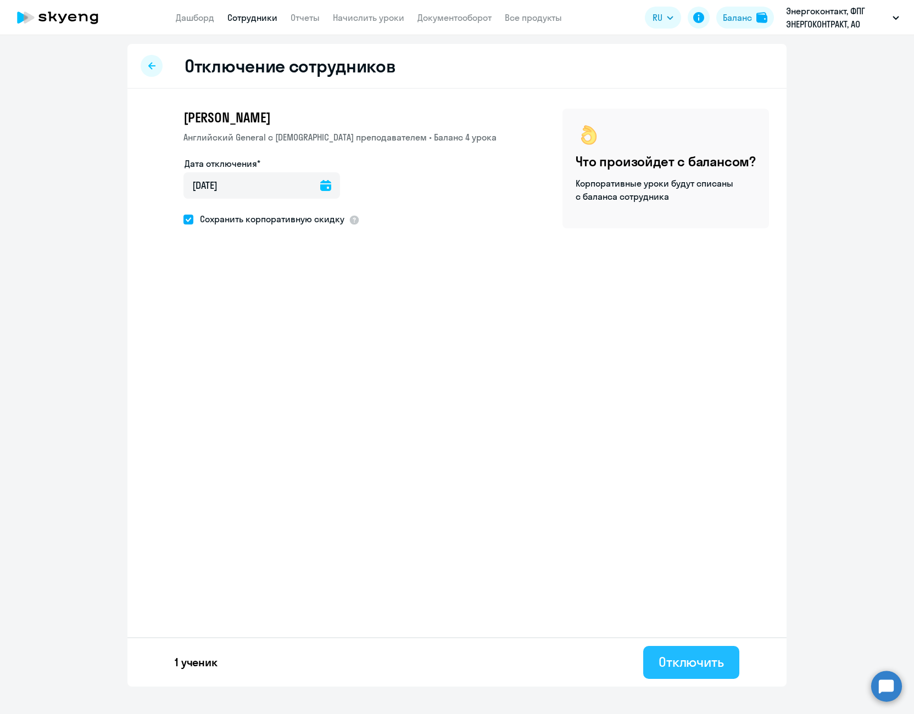
click at [713, 671] on button "Отключить" at bounding box center [691, 662] width 96 height 33
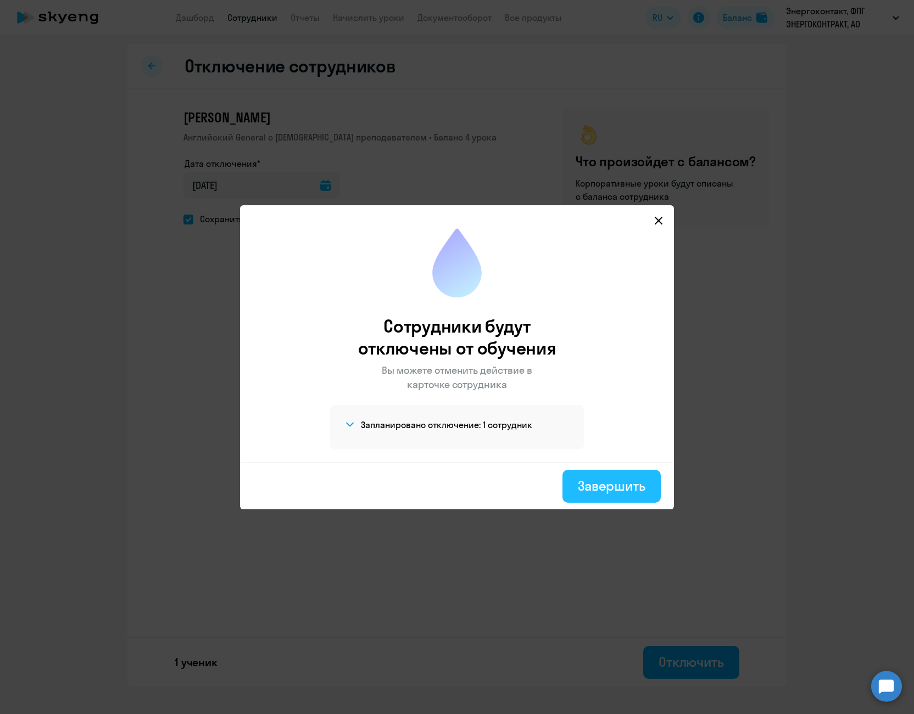
click at [630, 481] on div "Завершить" at bounding box center [612, 486] width 68 height 18
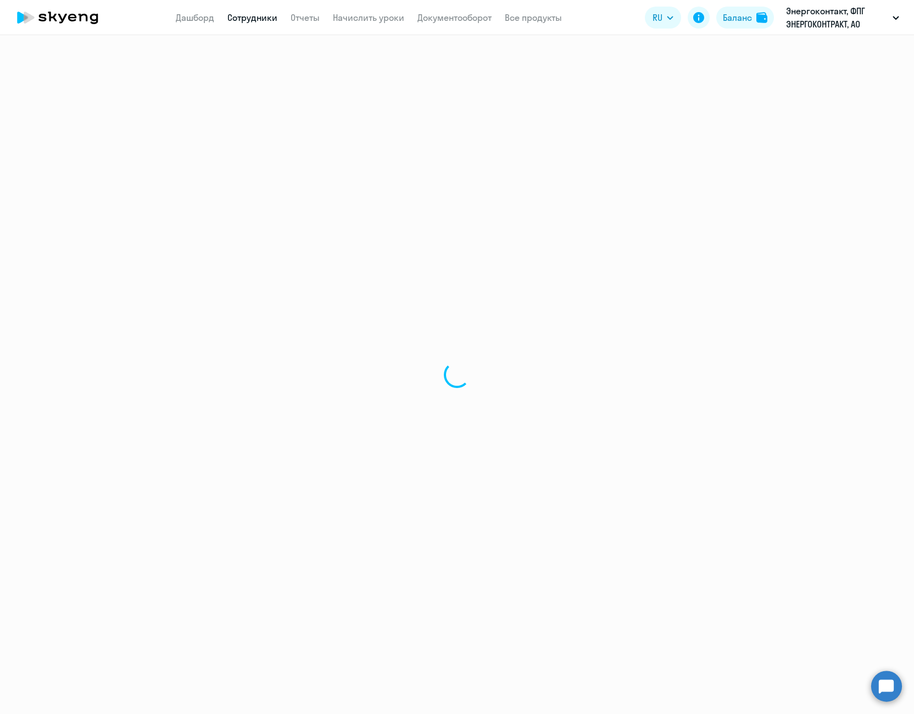
select select "30"
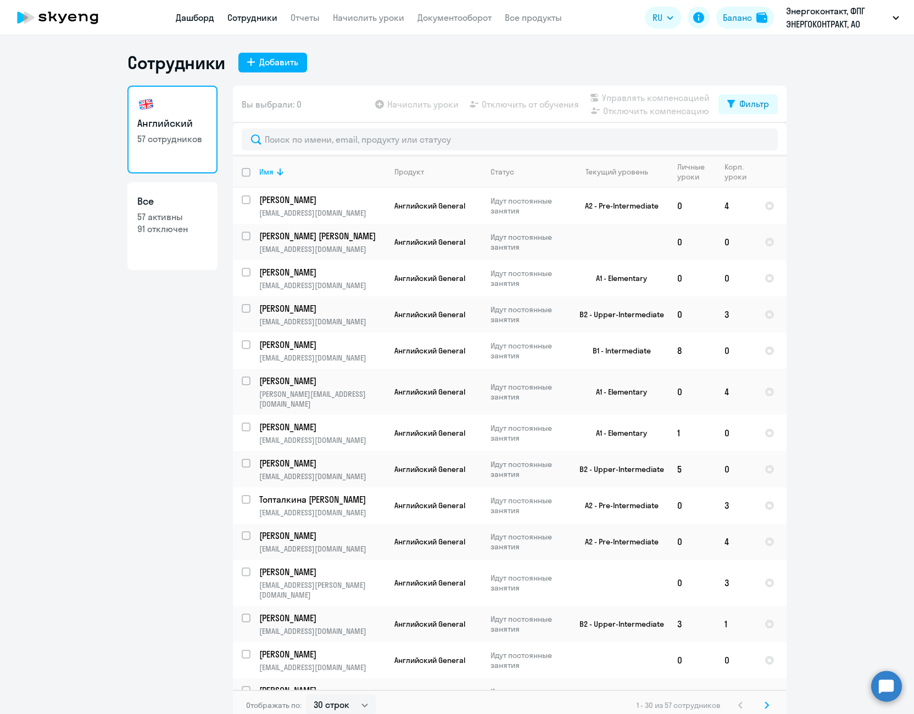
click at [198, 21] on link "Дашборд" at bounding box center [195, 17] width 38 height 11
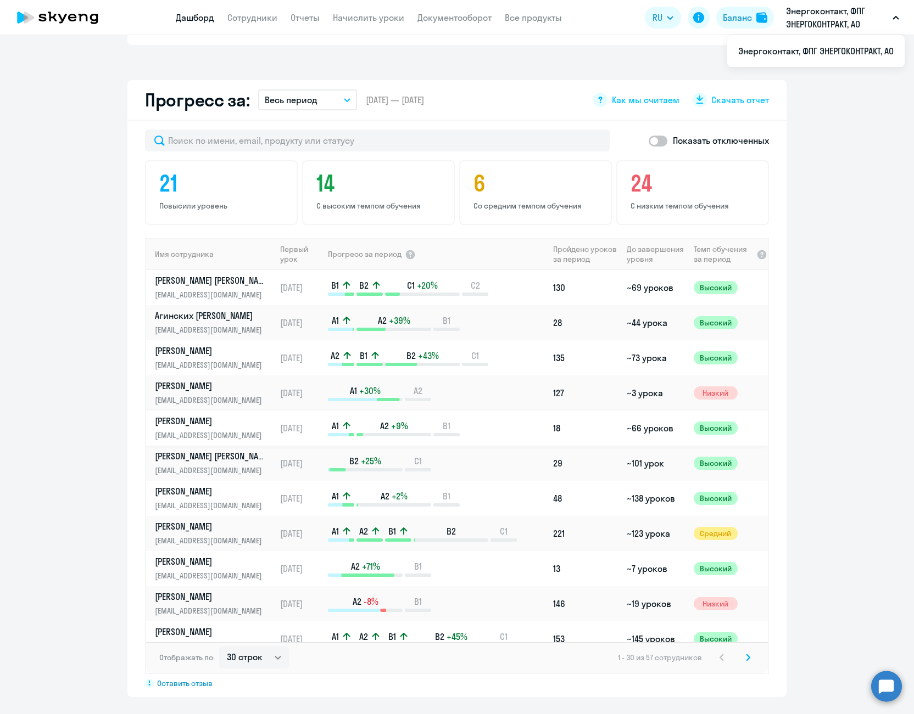
scroll to position [659, 0]
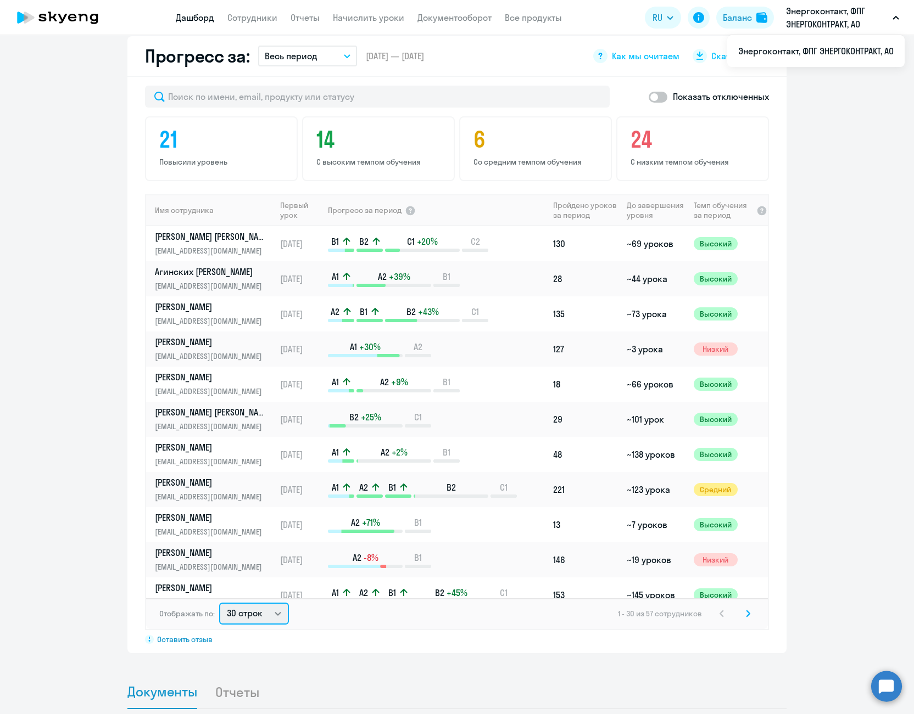
click at [248, 613] on select "30 строк 50 строк 100 строк" at bounding box center [254, 614] width 70 height 22
select select "100"
click at [219, 603] on select "30 строк 50 строк 100 строк" at bounding box center [254, 614] width 70 height 22
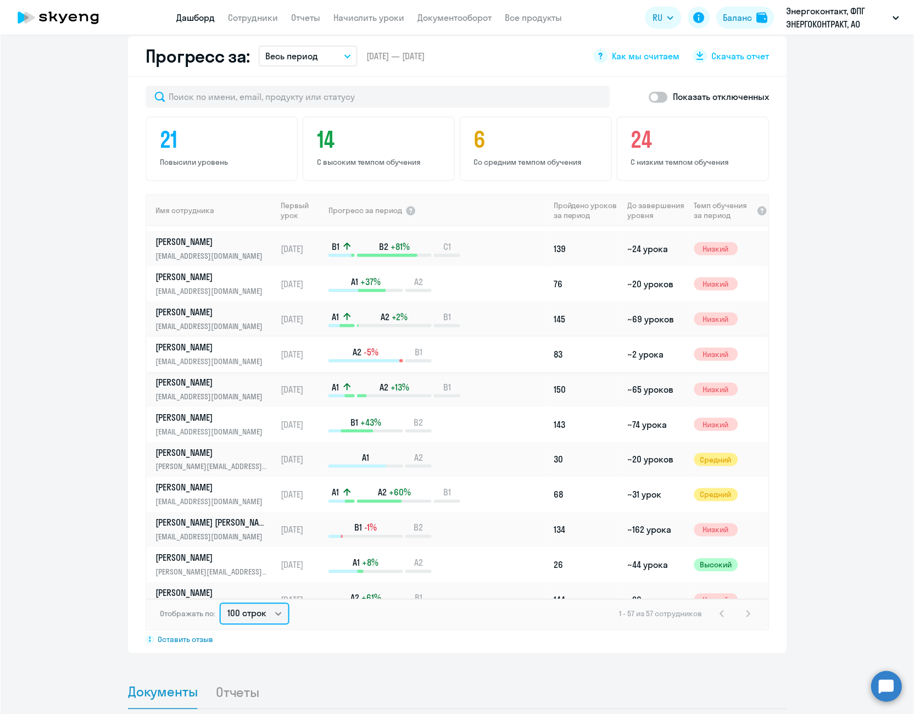
scroll to position [824, 0]
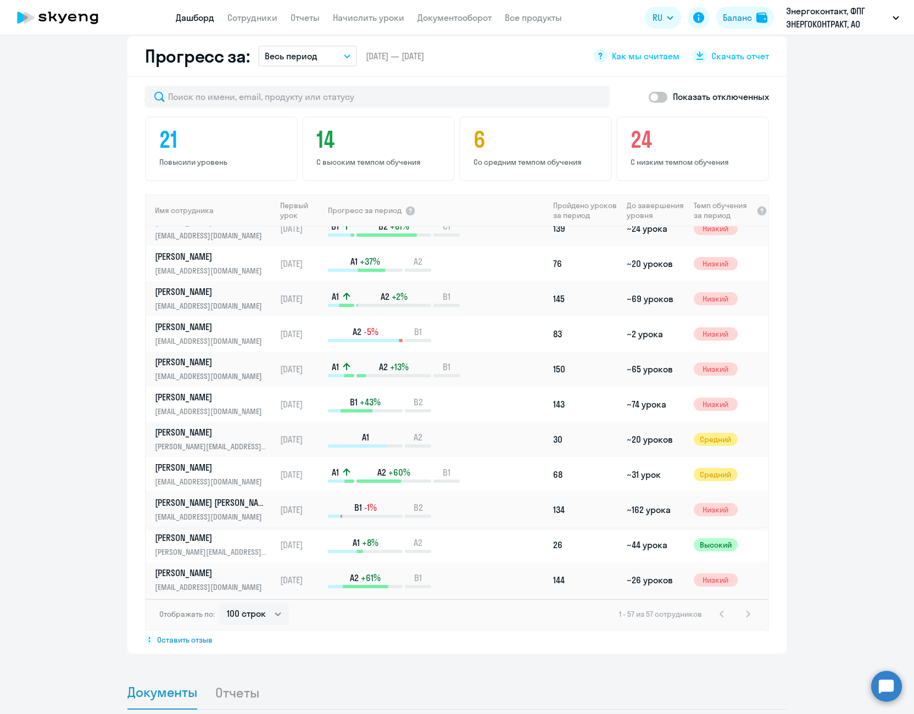
click at [193, 504] on p "[PERSON_NAME] [PERSON_NAME]" at bounding box center [211, 502] width 113 height 12
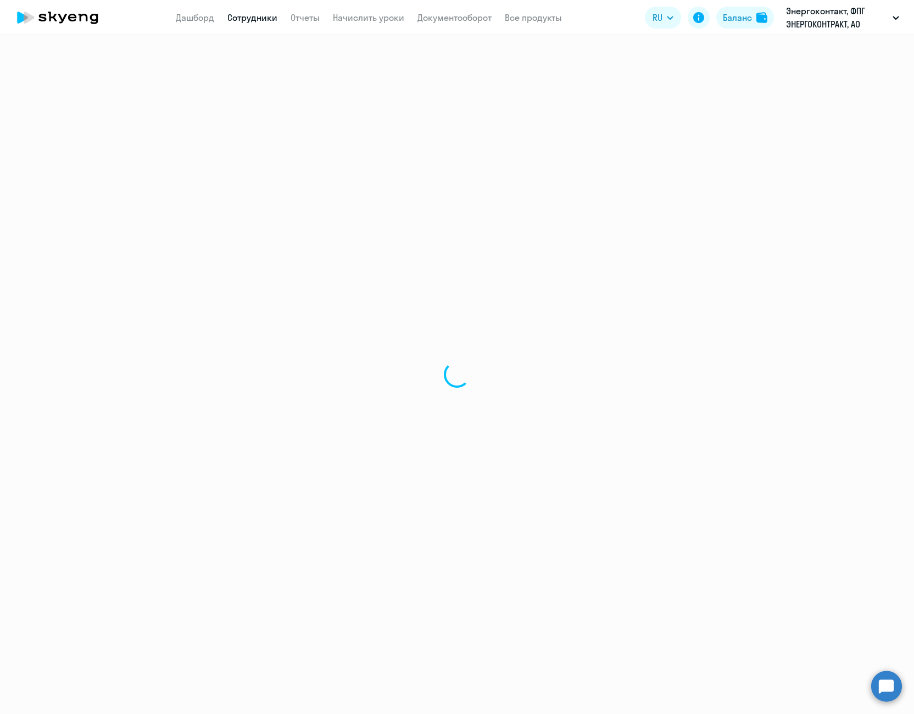
select select "english"
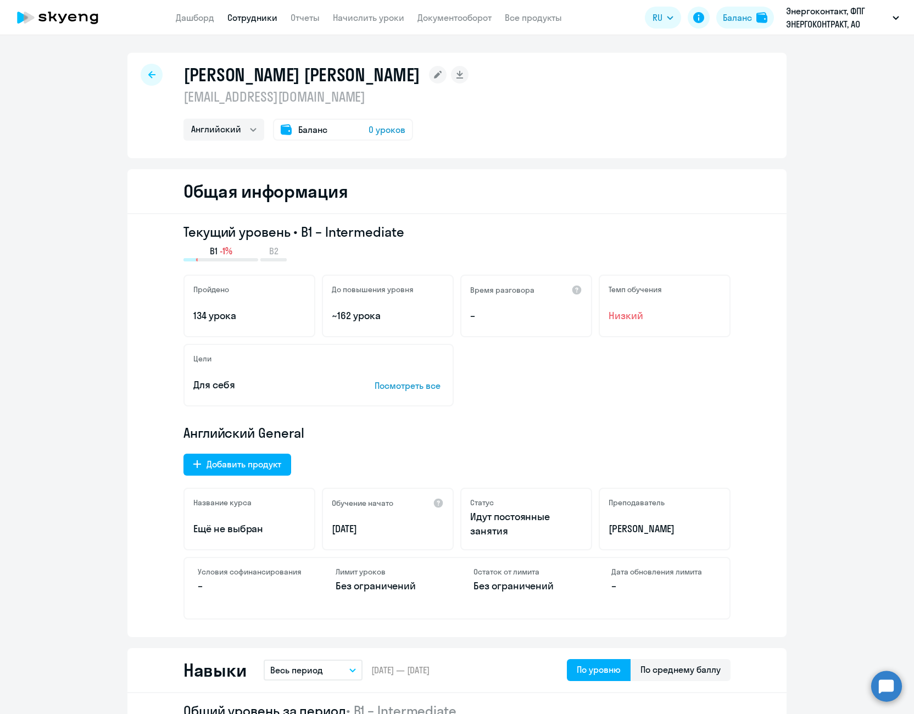
click at [429, 74] on rect at bounding box center [438, 75] width 18 height 18
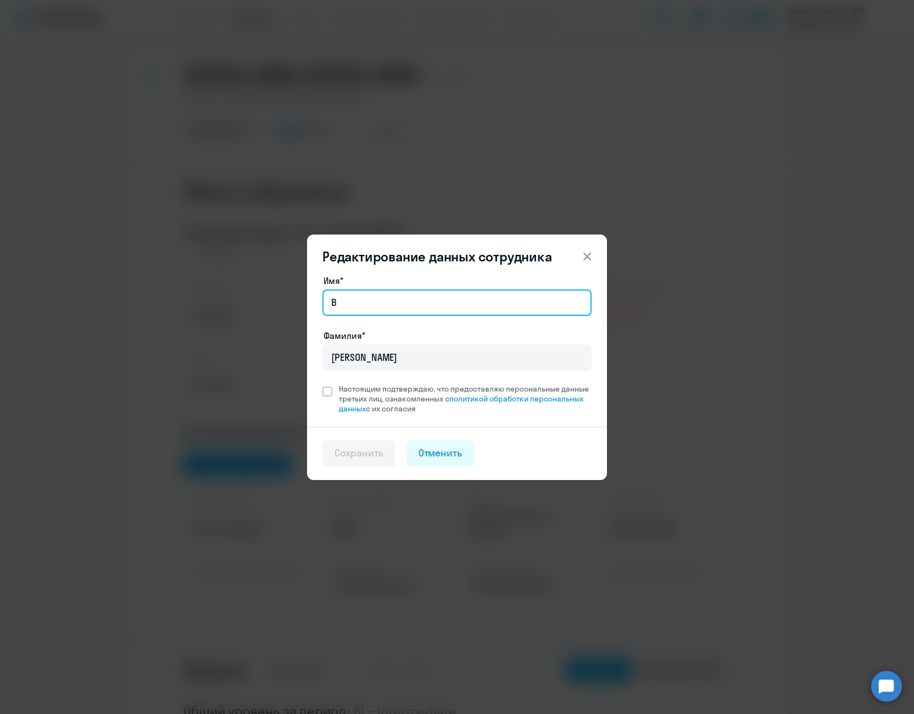
click at [392, 295] on input "В" at bounding box center [456, 302] width 269 height 26
type input "[PERSON_NAME]"
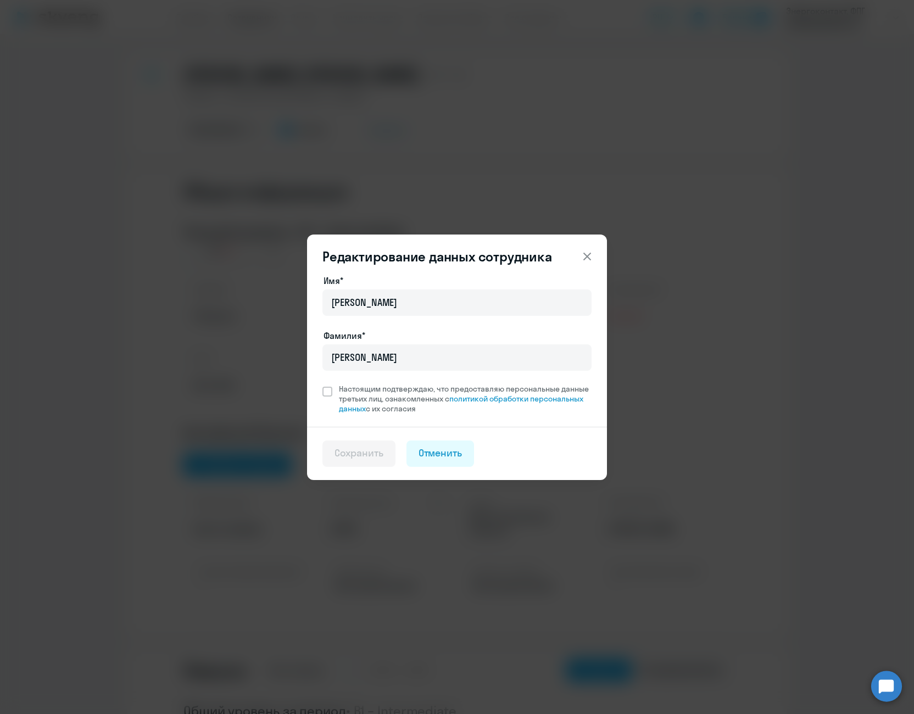
click at [310, 386] on div "Имя* [PERSON_NAME]* [PERSON_NAME] Настоящим подтверждаю, что предоставляю персо…" at bounding box center [457, 350] width 300 height 153
drag, startPoint x: 322, startPoint y: 387, endPoint x: 331, endPoint y: 397, distance: 12.9
click at [323, 388] on span at bounding box center [327, 392] width 10 height 10
click at [322, 384] on input "Настоящим подтверждаю, что предоставляю персональные данные третьих лиц, ознако…" at bounding box center [322, 383] width 1 height 1
checkbox input "true"
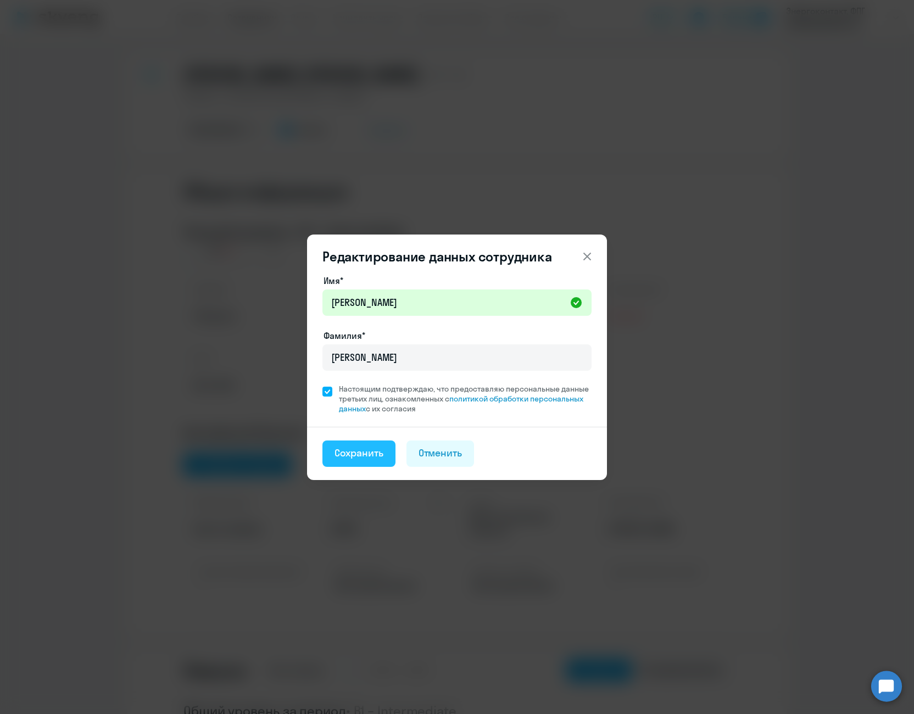
click at [365, 451] on div "Сохранить" at bounding box center [358, 453] width 49 height 14
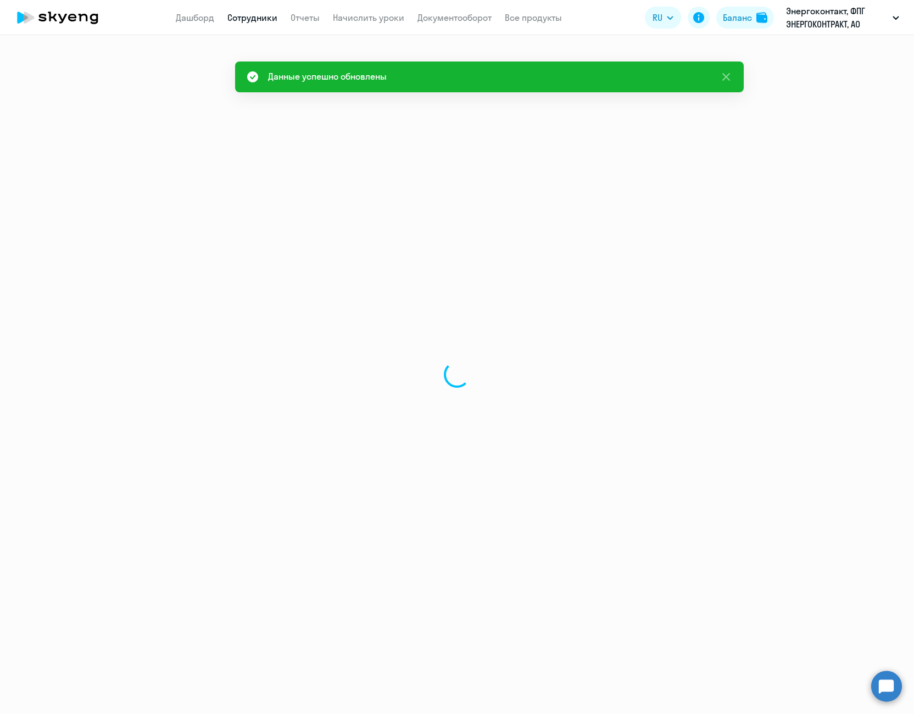
select select "english"
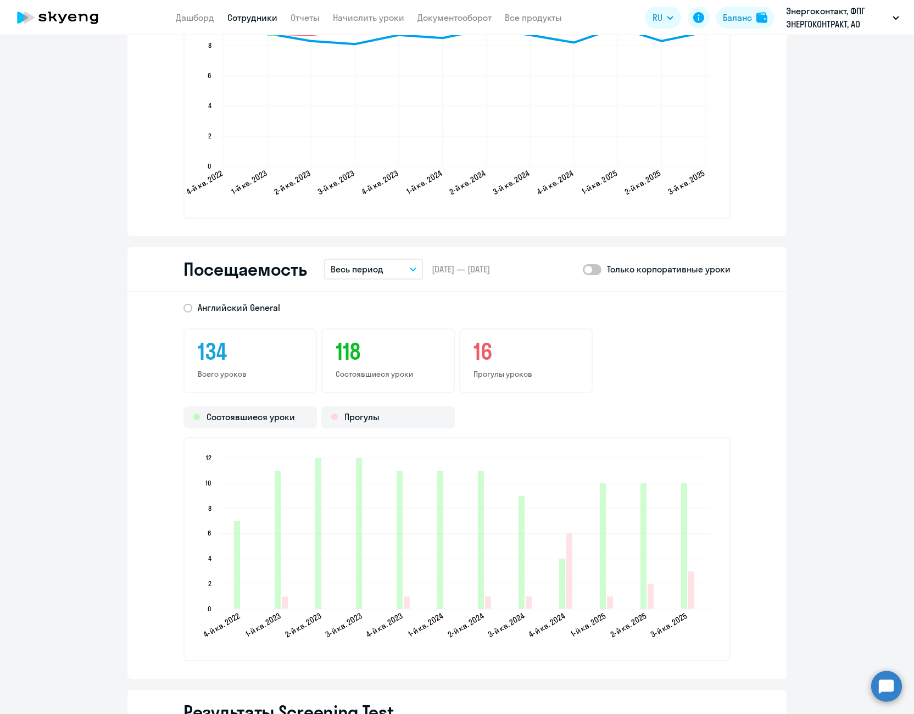
scroll to position [1318, 0]
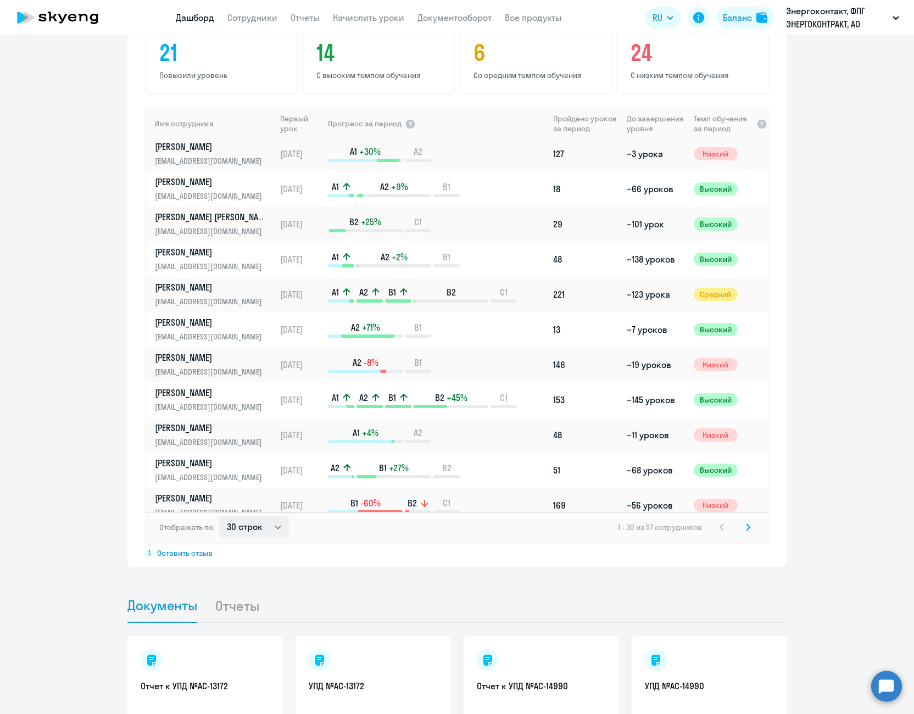
scroll to position [110, 0]
click at [260, 528] on select "30 строк 50 строк 100 строк" at bounding box center [254, 527] width 70 height 22
select select "100"
click at [219, 516] on select "30 строк 50 строк 100 строк" at bounding box center [254, 527] width 70 height 22
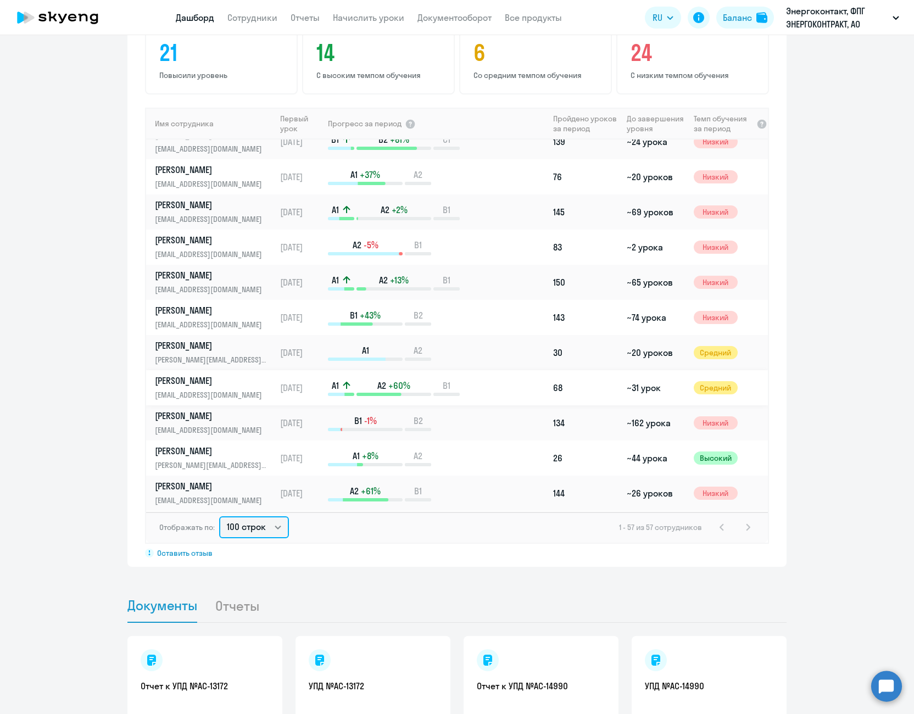
scroll to position [879, 0]
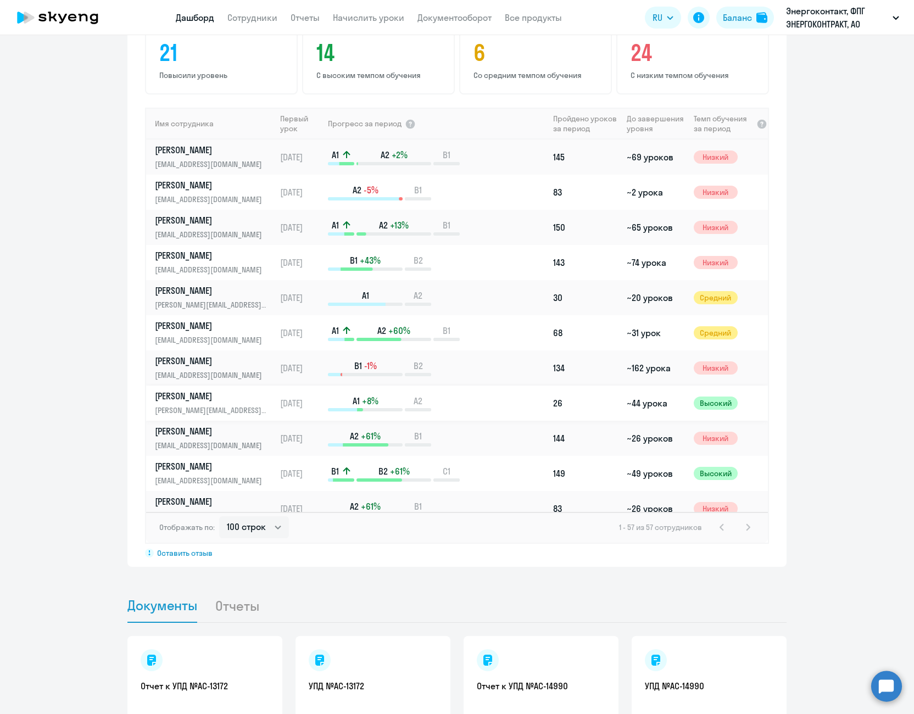
click at [208, 403] on link "[PERSON_NAME] [PERSON_NAME][EMAIL_ADDRESS][DOMAIN_NAME]" at bounding box center [215, 403] width 120 height 26
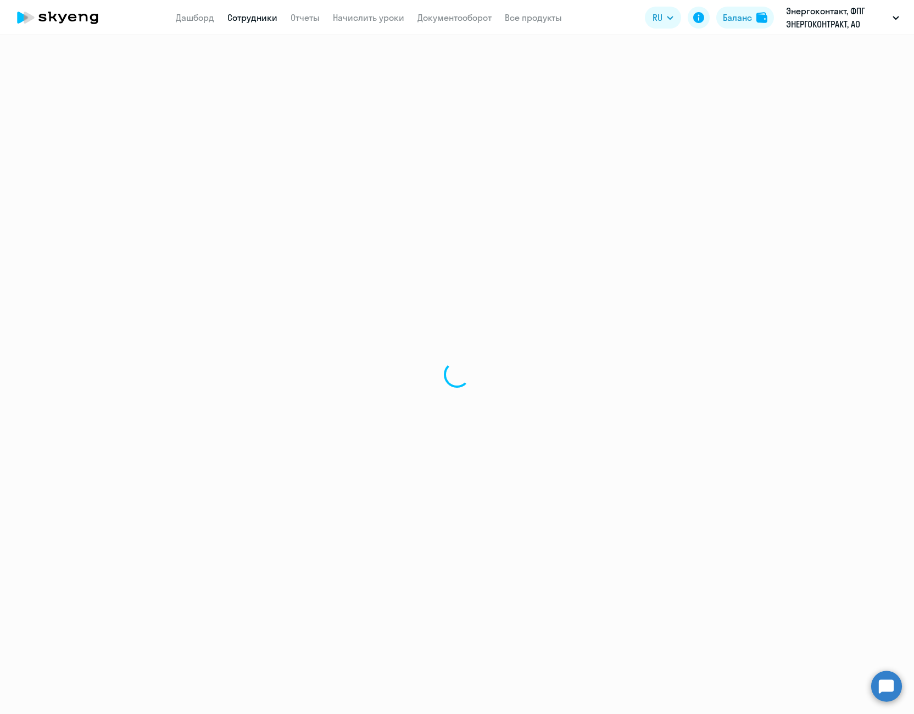
select select "english"
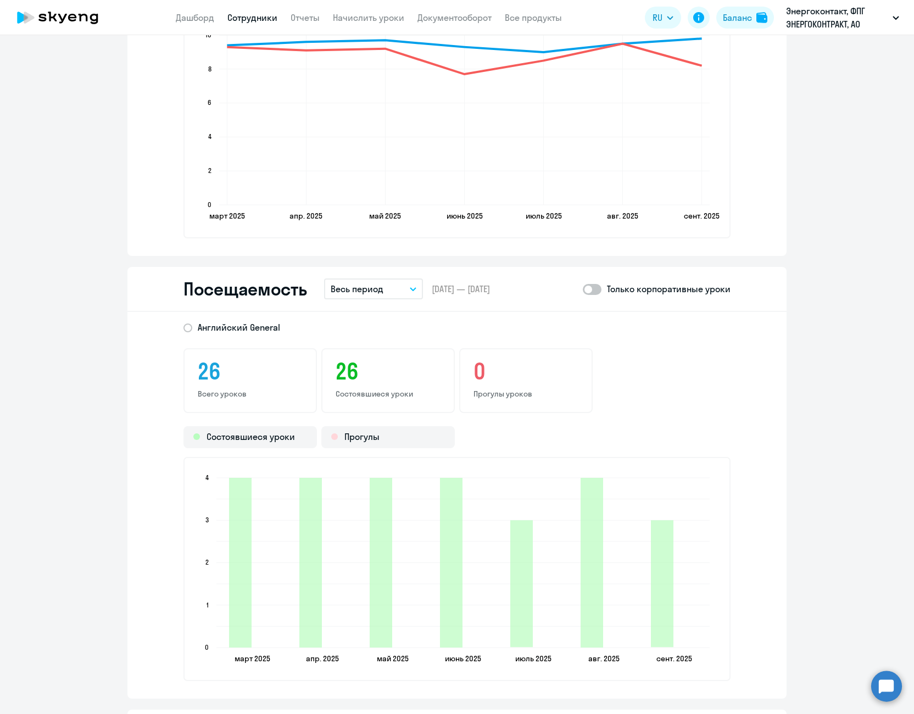
scroll to position [1318, 0]
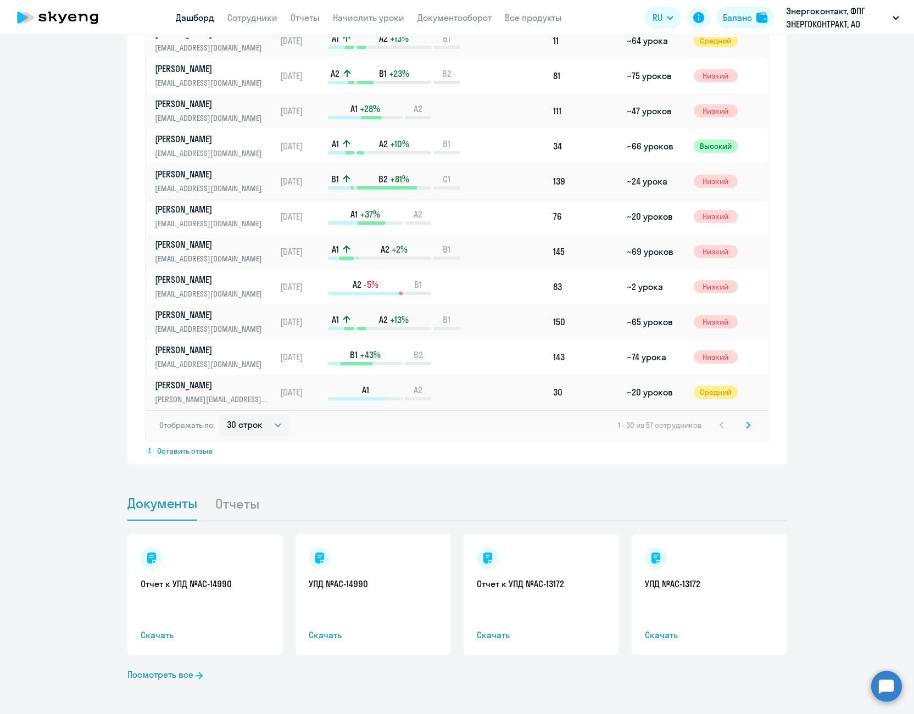
scroll to position [850, 0]
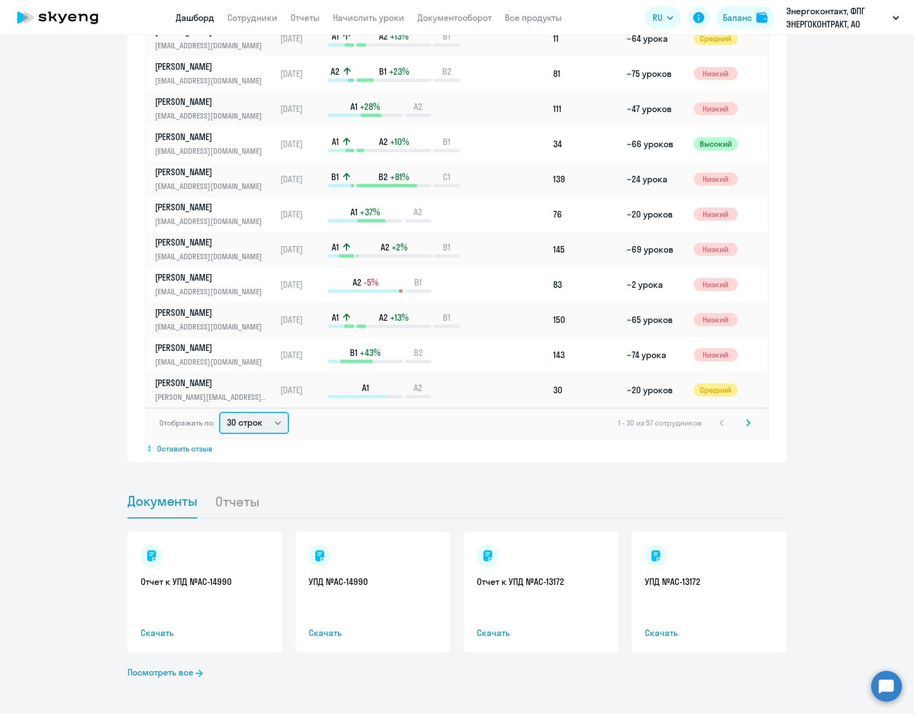
click at [265, 419] on select "30 строк 50 строк 100 строк" at bounding box center [254, 423] width 70 height 22
select select "100"
click at [219, 412] on select "30 строк 50 строк 100 строк" at bounding box center [254, 423] width 70 height 22
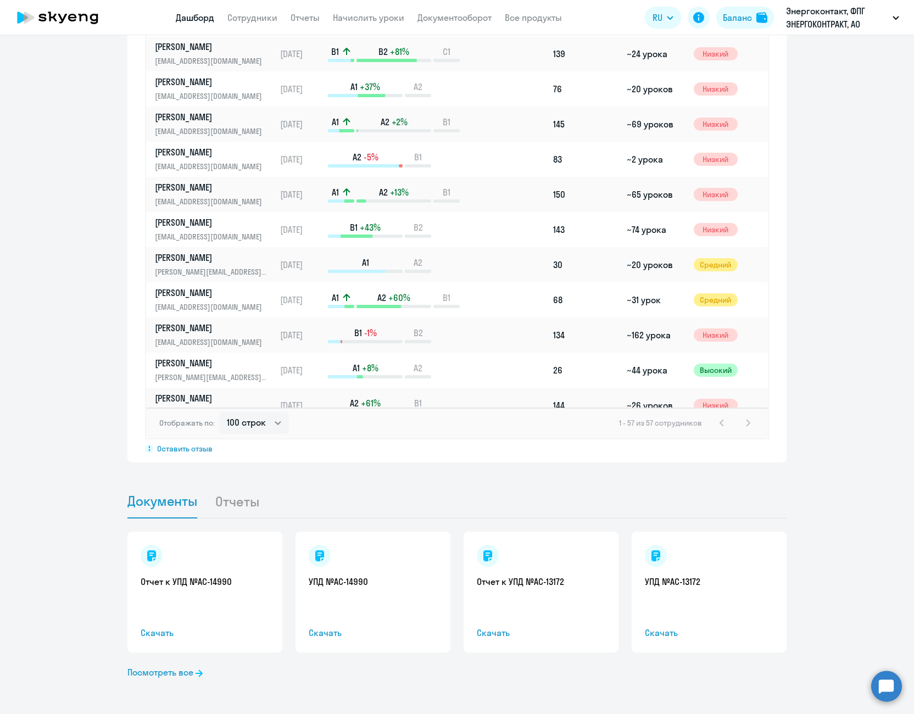
scroll to position [824, 0]
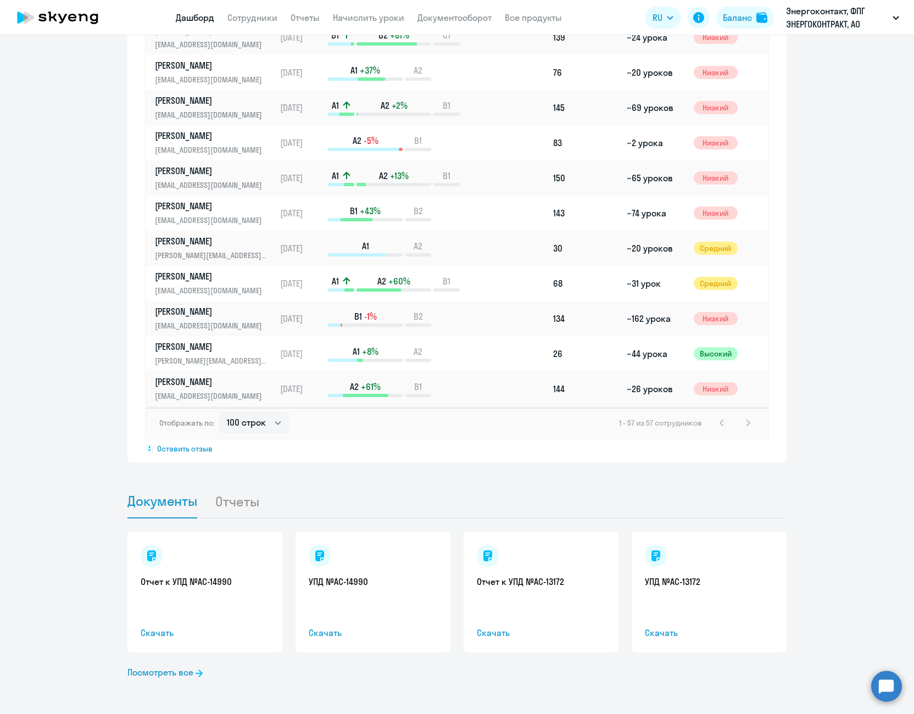
click at [211, 386] on p "[PERSON_NAME]" at bounding box center [211, 382] width 113 height 12
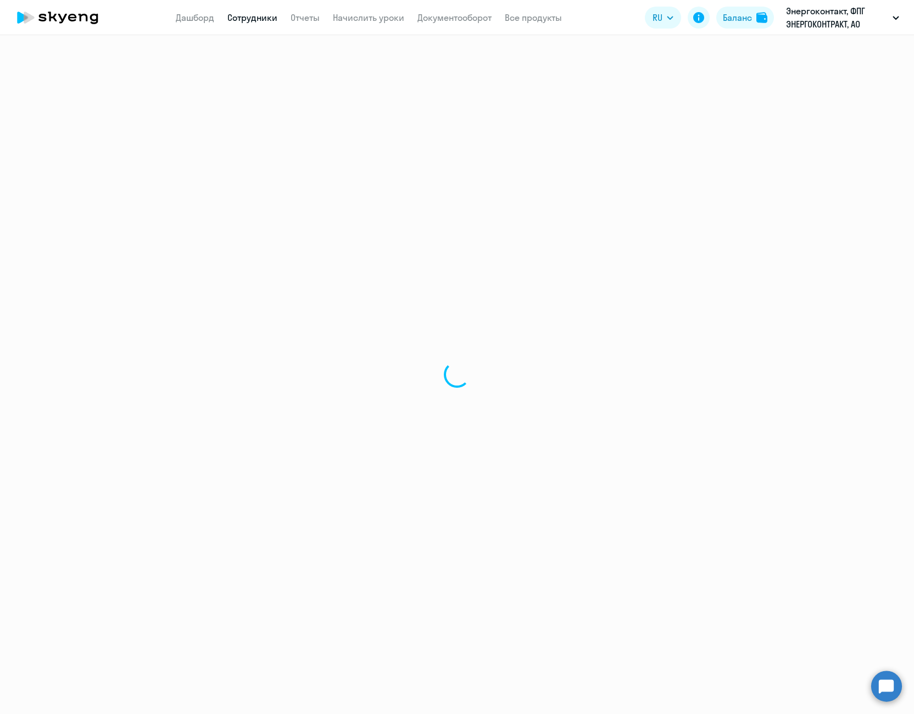
select select "english"
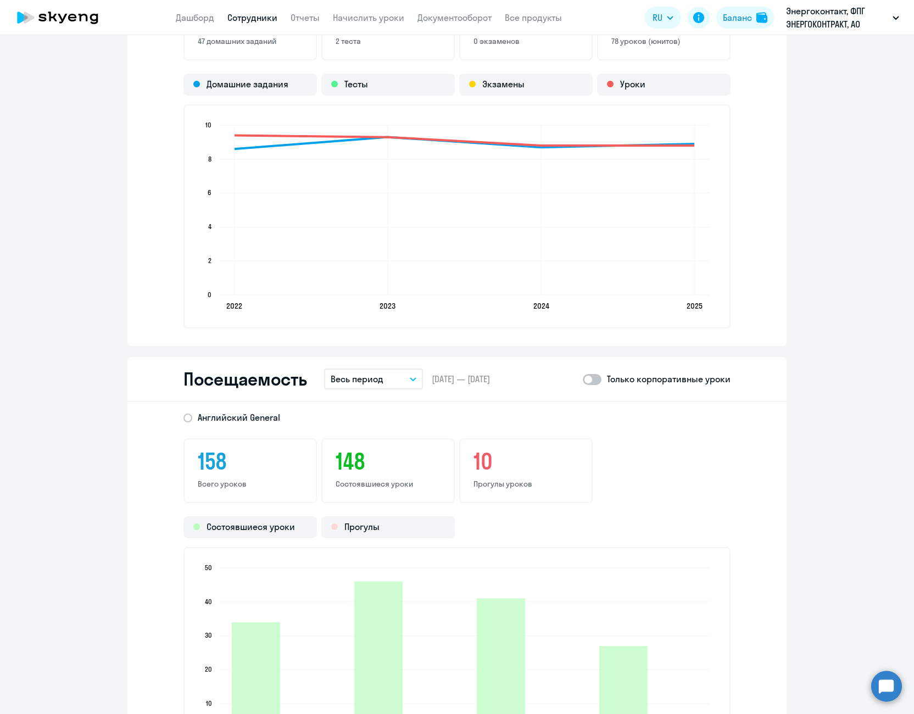
scroll to position [1263, 0]
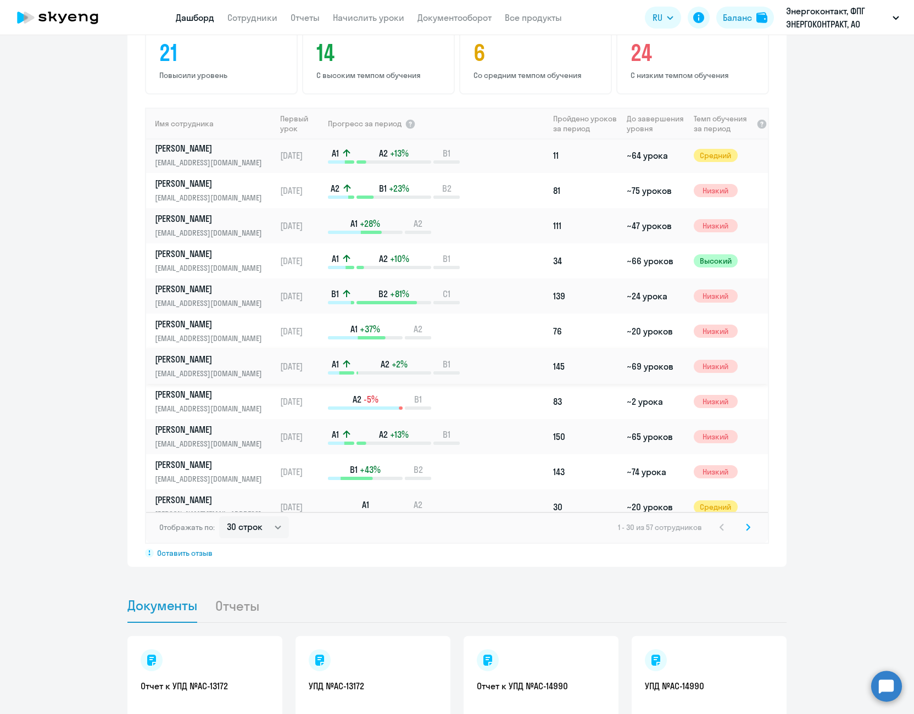
scroll to position [682, 0]
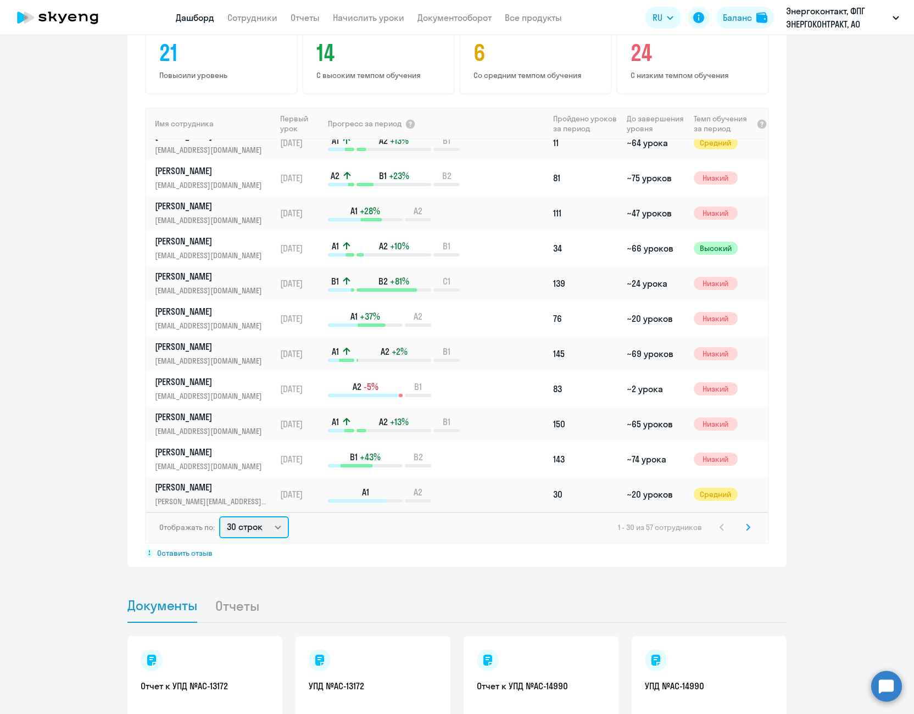
click at [271, 532] on select "30 строк 50 строк 100 строк" at bounding box center [254, 527] width 70 height 22
select select "100"
click at [219, 516] on select "30 строк 50 строк 100 строк" at bounding box center [254, 527] width 70 height 22
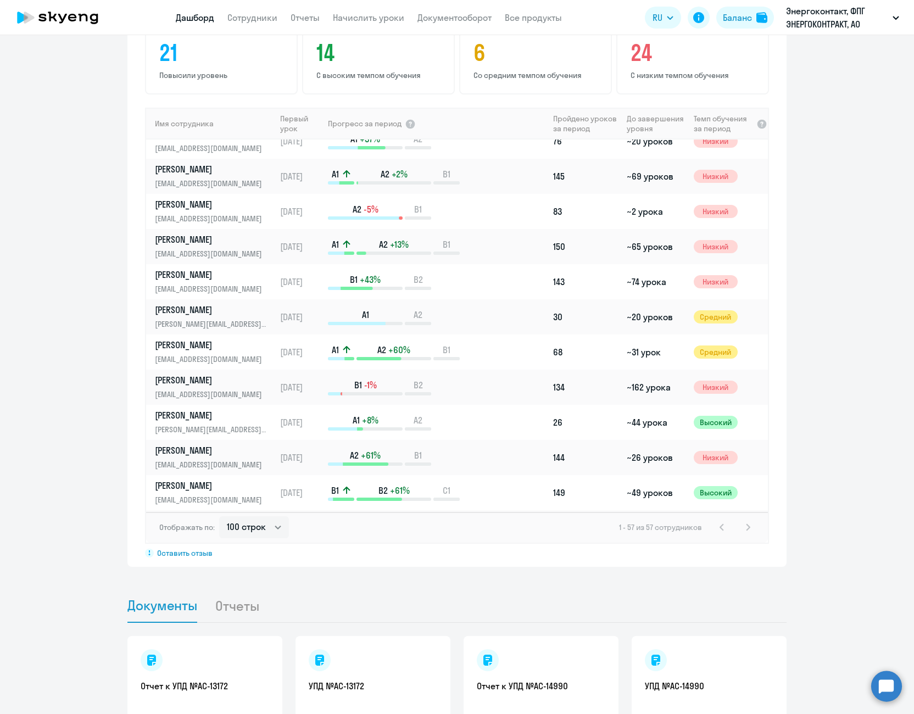
scroll to position [879, 0]
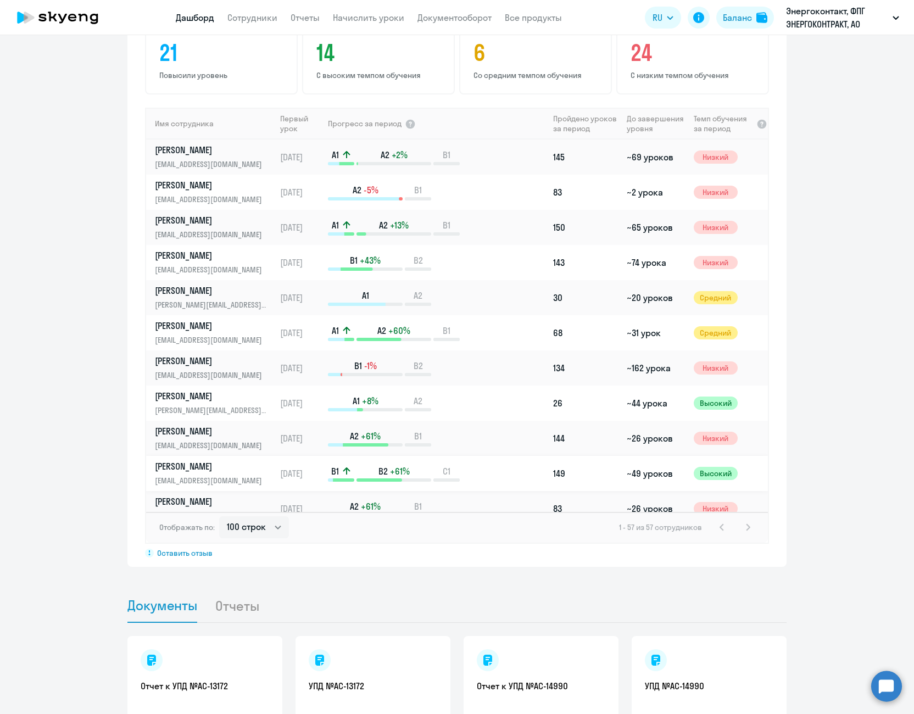
click at [209, 466] on p "[PERSON_NAME]" at bounding box center [211, 466] width 113 height 12
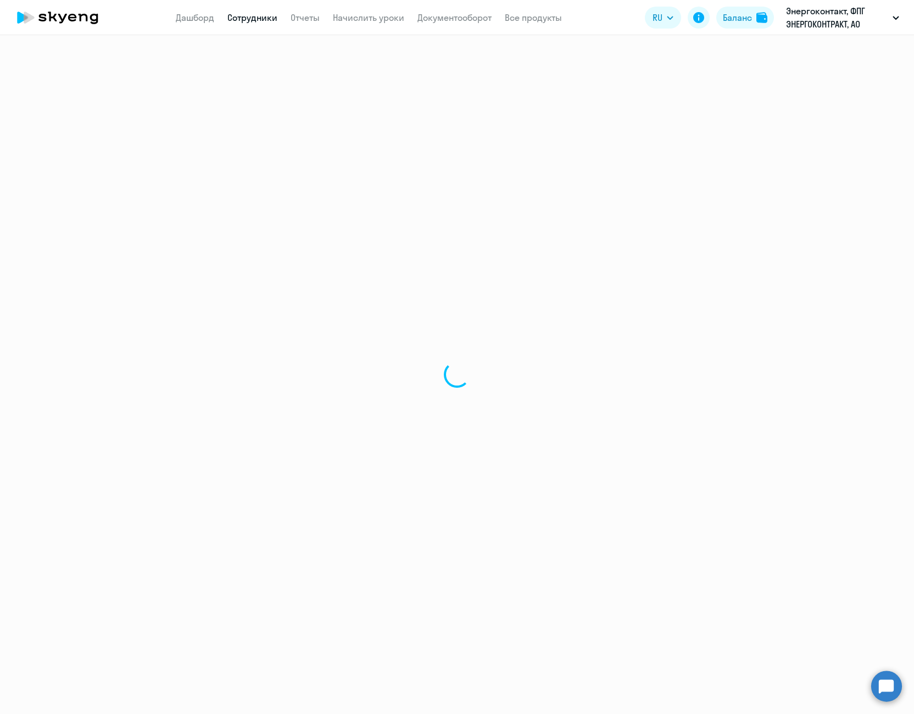
select select "english"
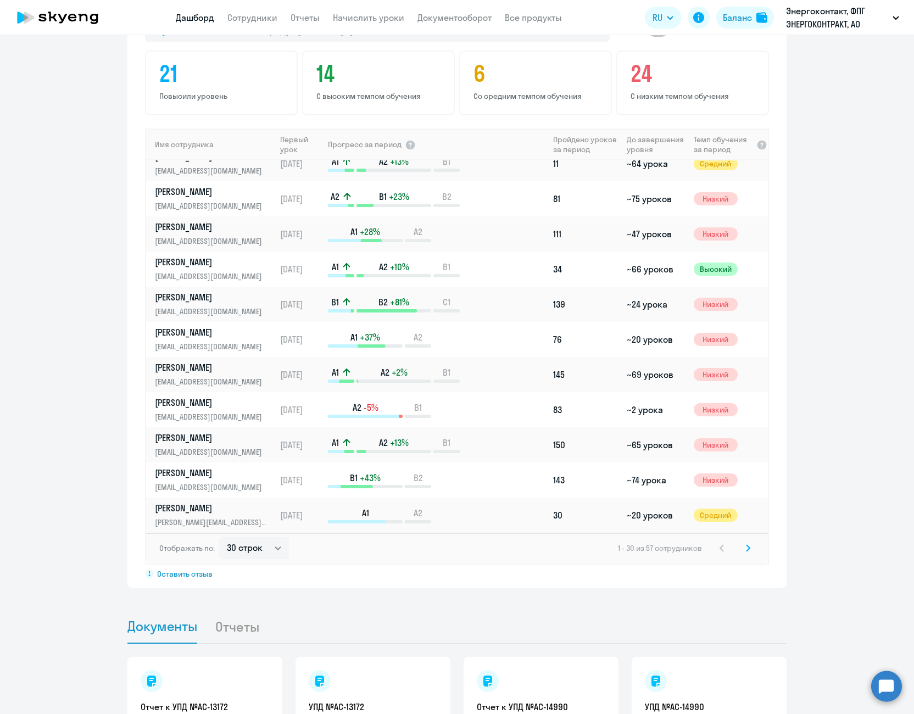
scroll to position [824, 0]
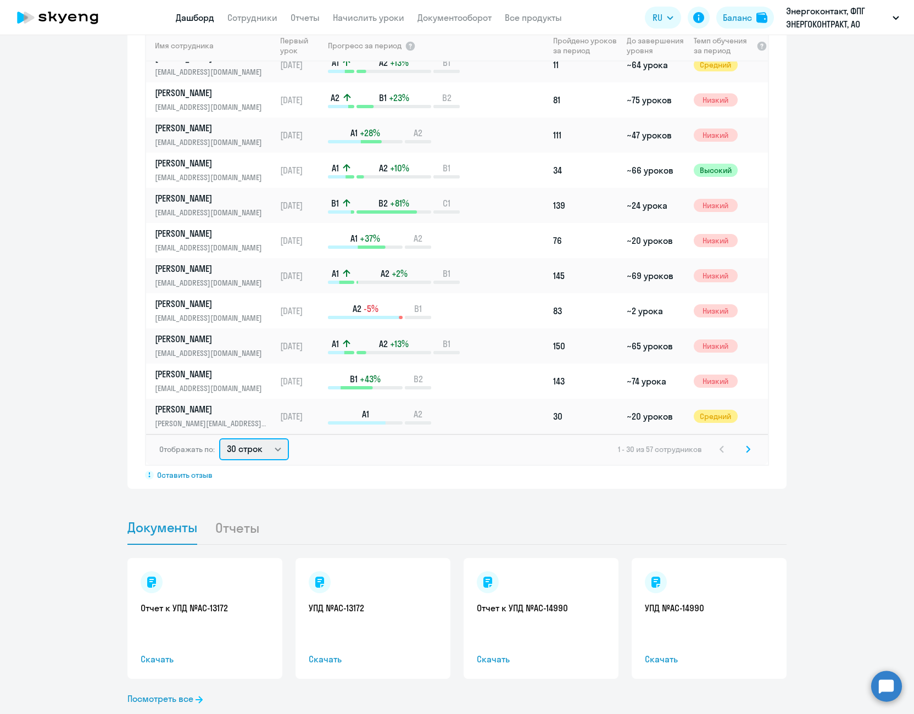
click at [254, 454] on select "30 строк 50 строк 100 строк" at bounding box center [254, 449] width 70 height 22
select select "100"
click at [219, 438] on select "30 строк 50 строк 100 строк" at bounding box center [254, 449] width 70 height 22
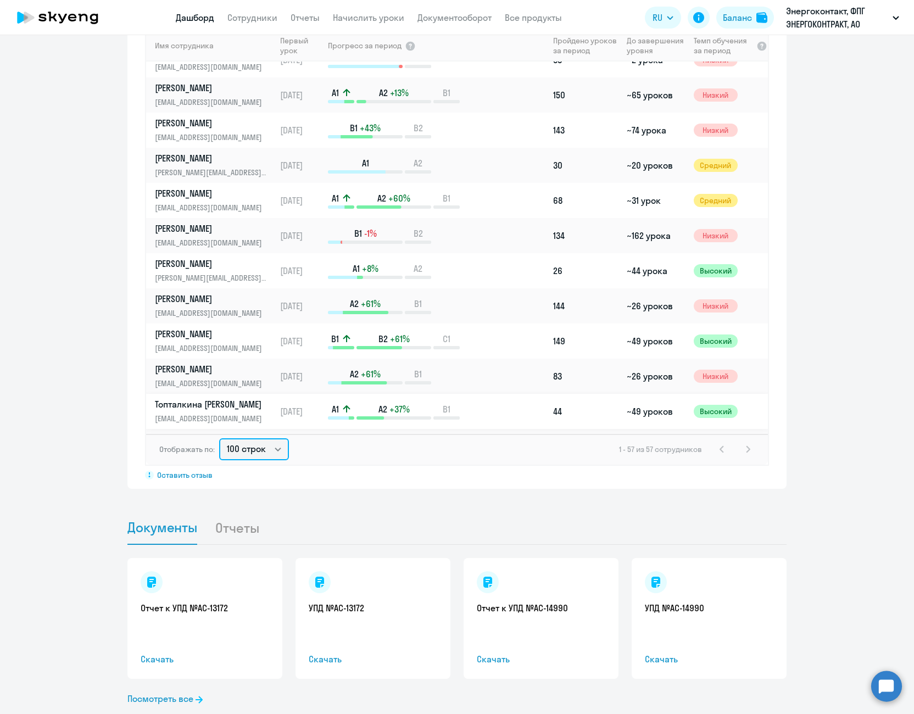
scroll to position [988, 0]
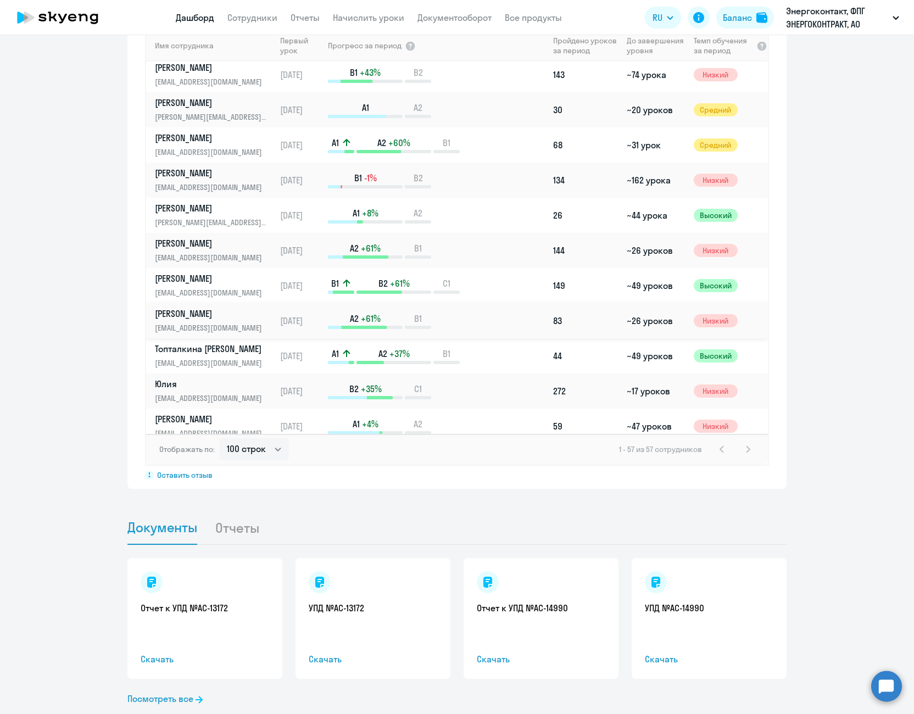
click at [221, 312] on p "[PERSON_NAME]" at bounding box center [211, 314] width 113 height 12
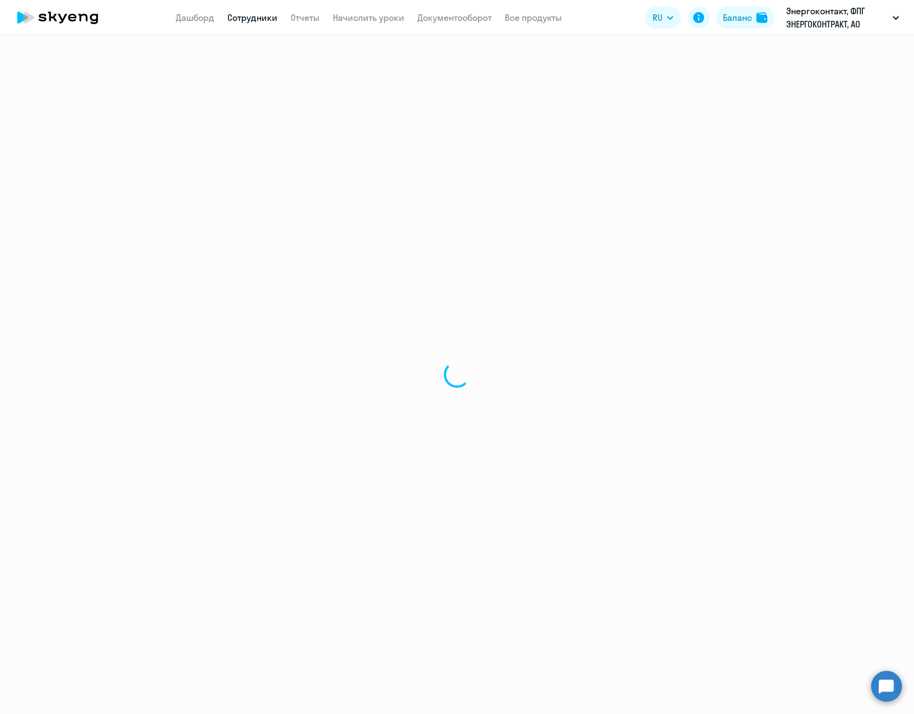
select select "english"
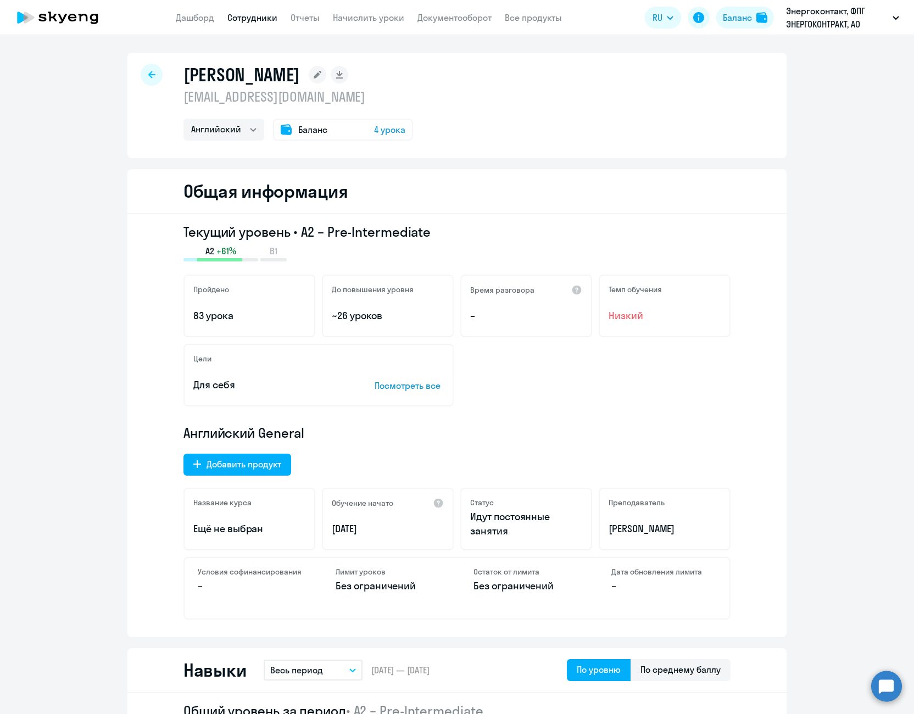
click at [148, 74] on icon at bounding box center [151, 75] width 7 height 8
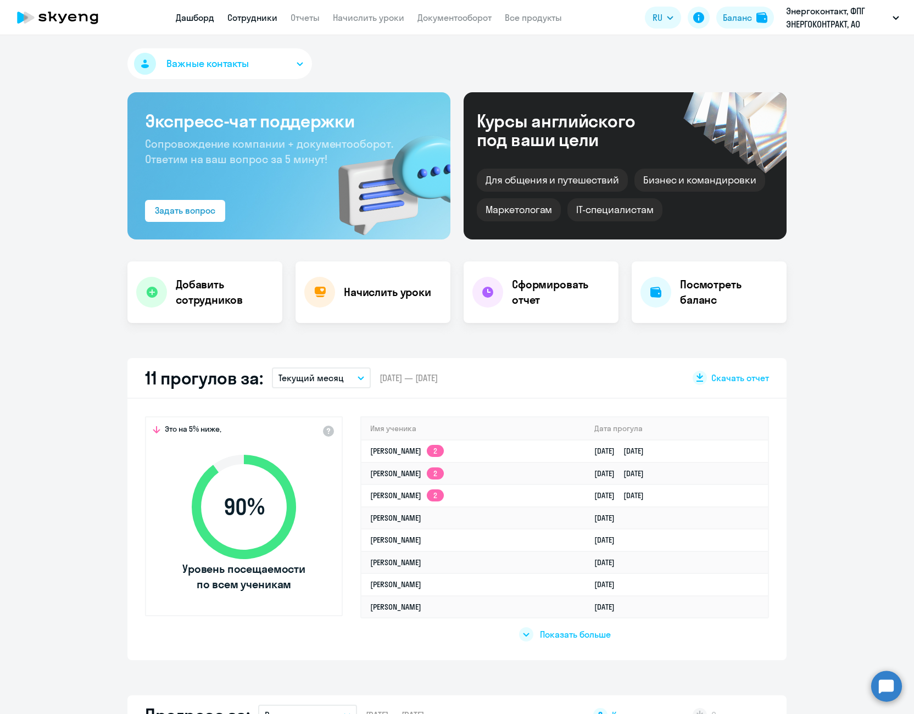
click at [259, 21] on link "Сотрудники" at bounding box center [252, 17] width 50 height 11
select select "30"
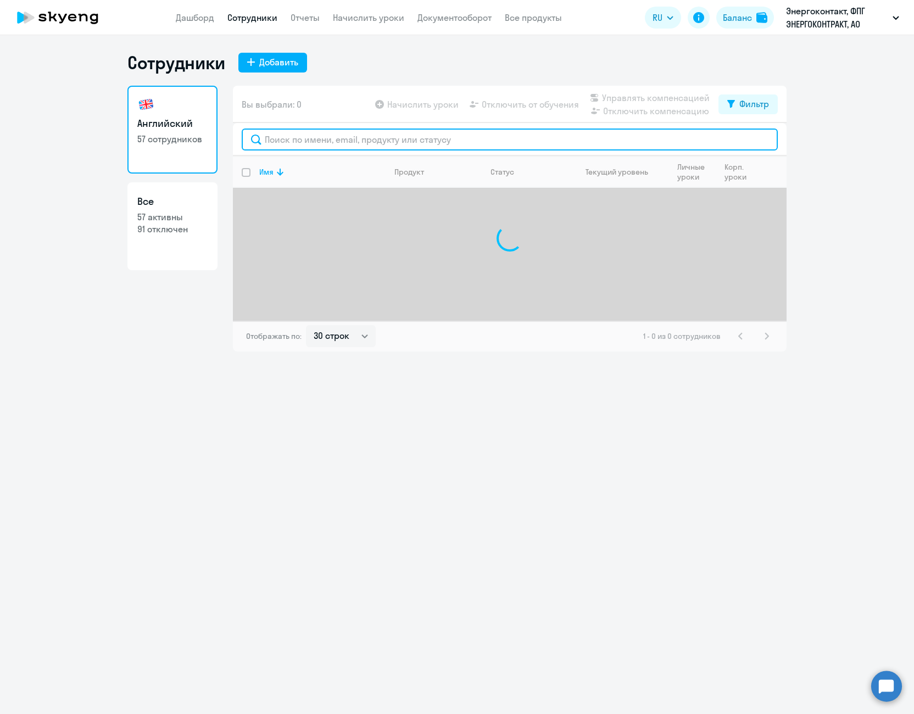
click at [374, 140] on input "text" at bounding box center [510, 140] width 536 height 22
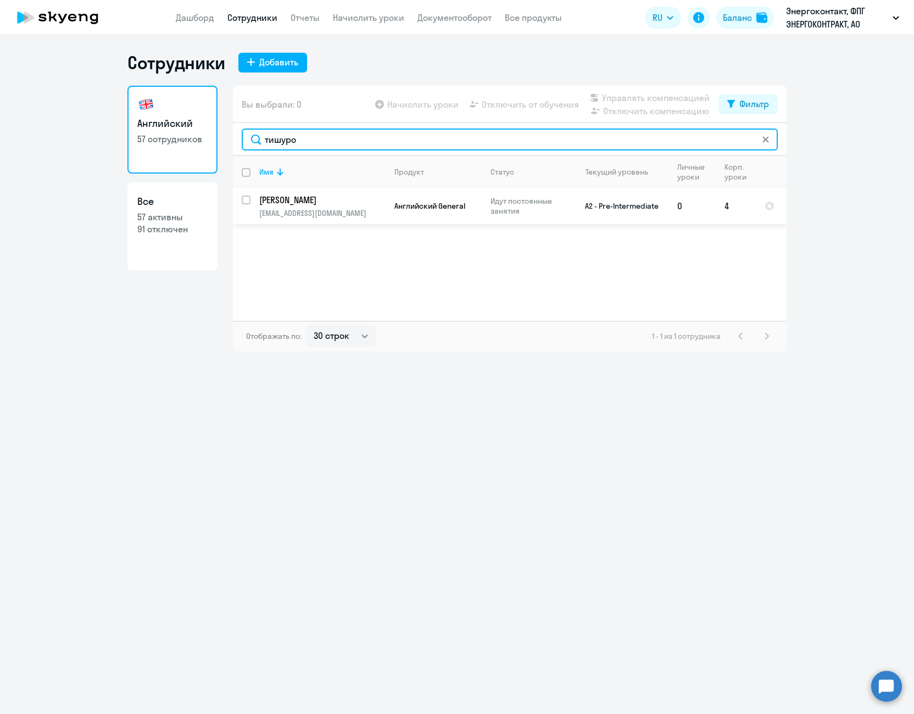
type input "тишуро"
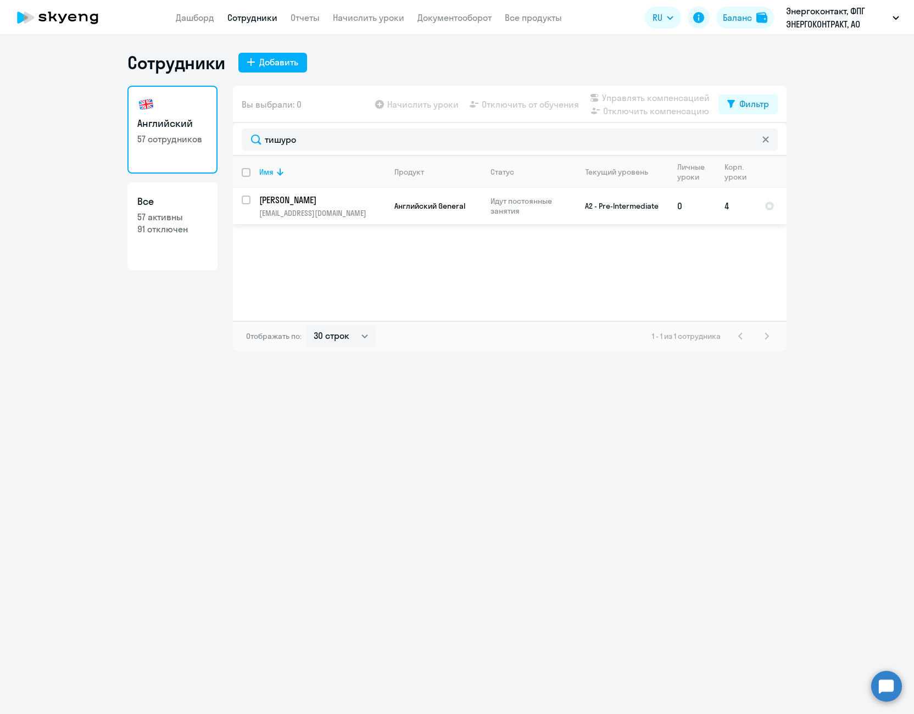
click at [251, 197] on td "[PERSON_NAME] [PERSON_NAME][EMAIL_ADDRESS][DOMAIN_NAME]" at bounding box center [317, 206] width 135 height 36
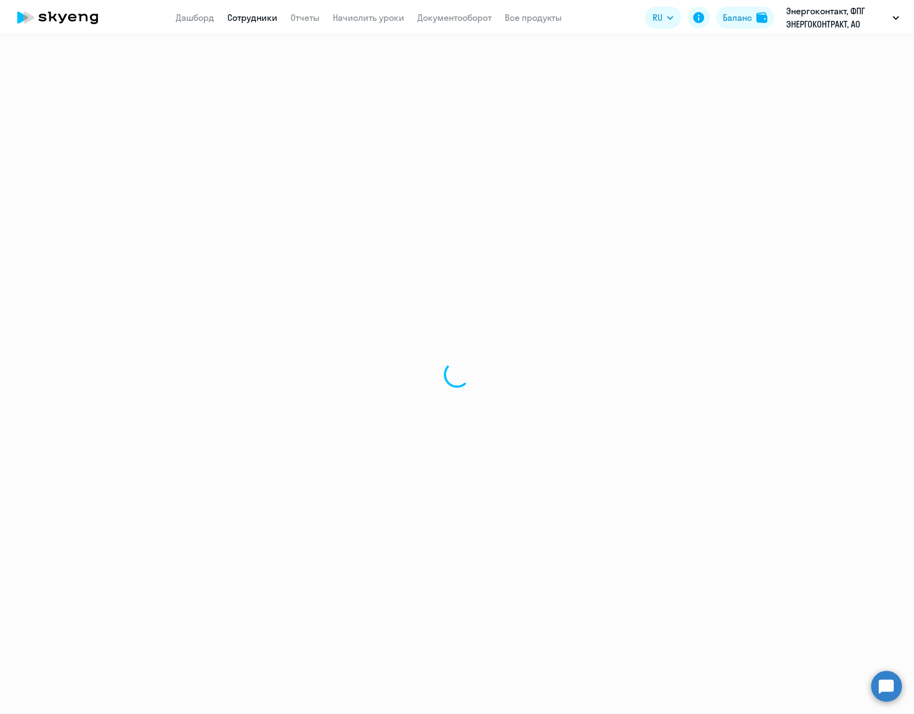
select select "english"
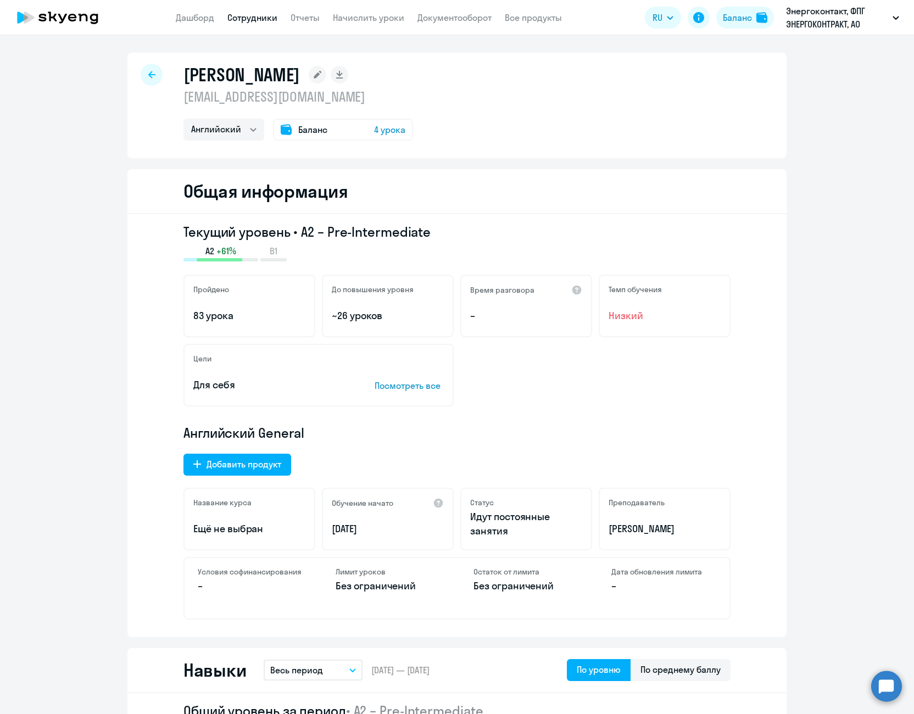
click at [152, 75] on div at bounding box center [152, 75] width 22 height 22
select select "30"
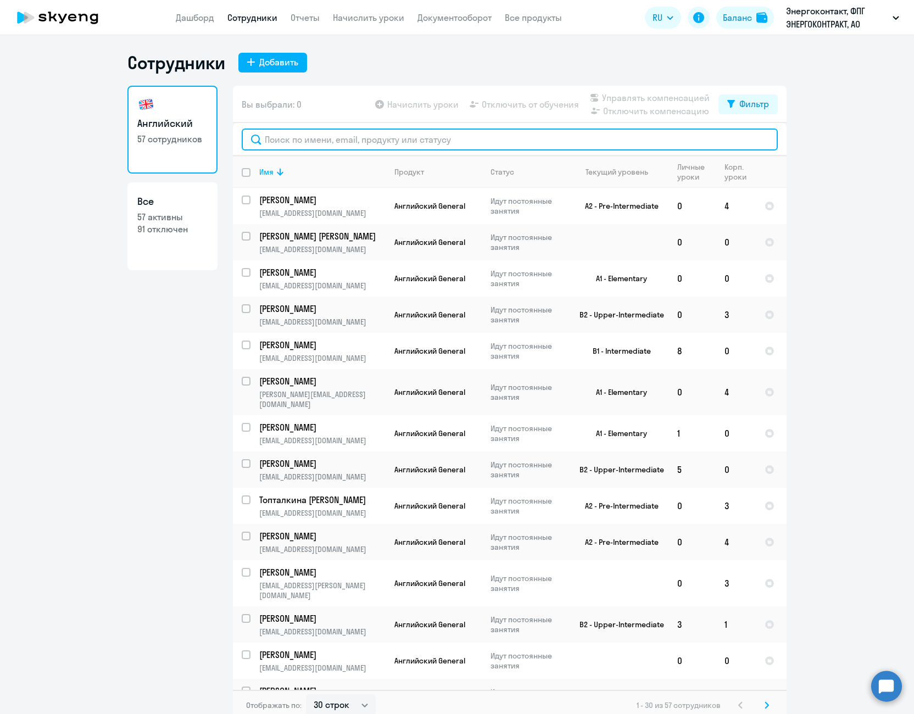
click at [404, 139] on input "text" at bounding box center [510, 140] width 536 height 22
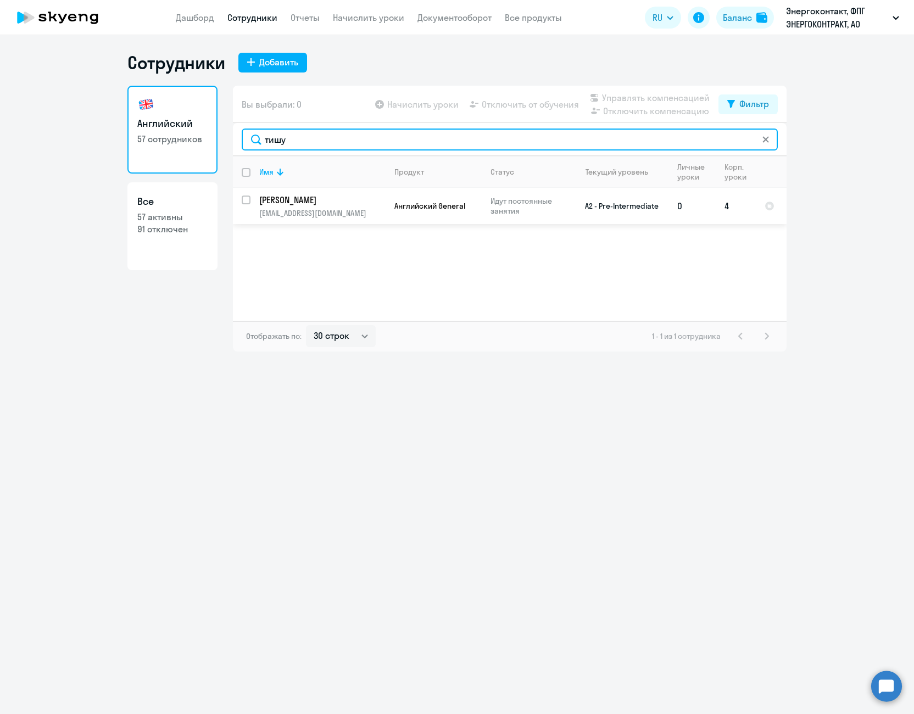
type input "тишу"
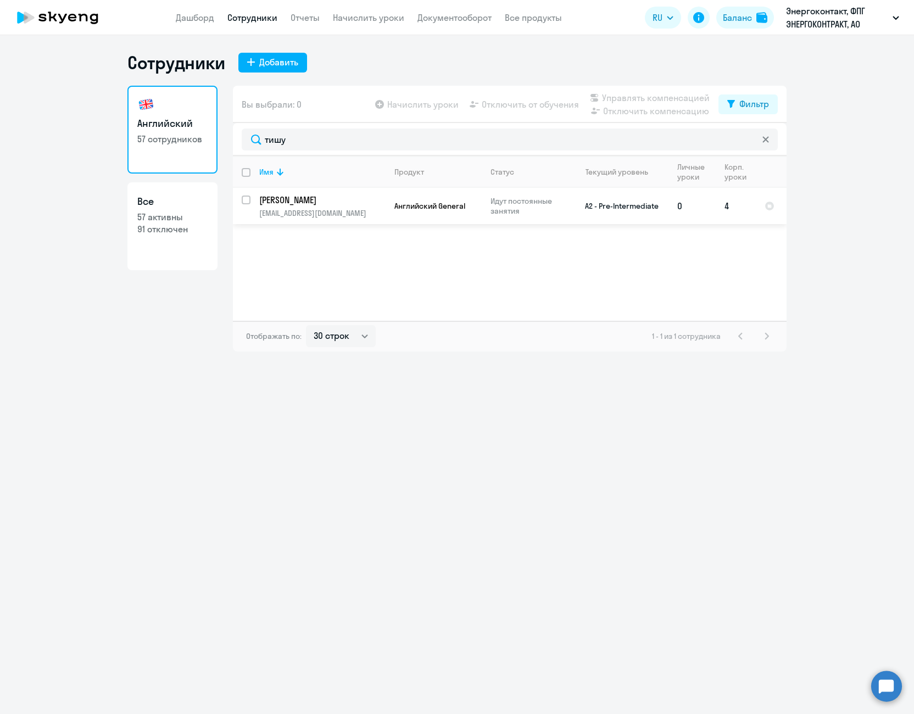
click at [242, 204] on input "select row 22038628" at bounding box center [253, 207] width 22 height 22
checkbox input "true"
click at [517, 107] on span "Отключить от обучения" at bounding box center [530, 104] width 97 height 13
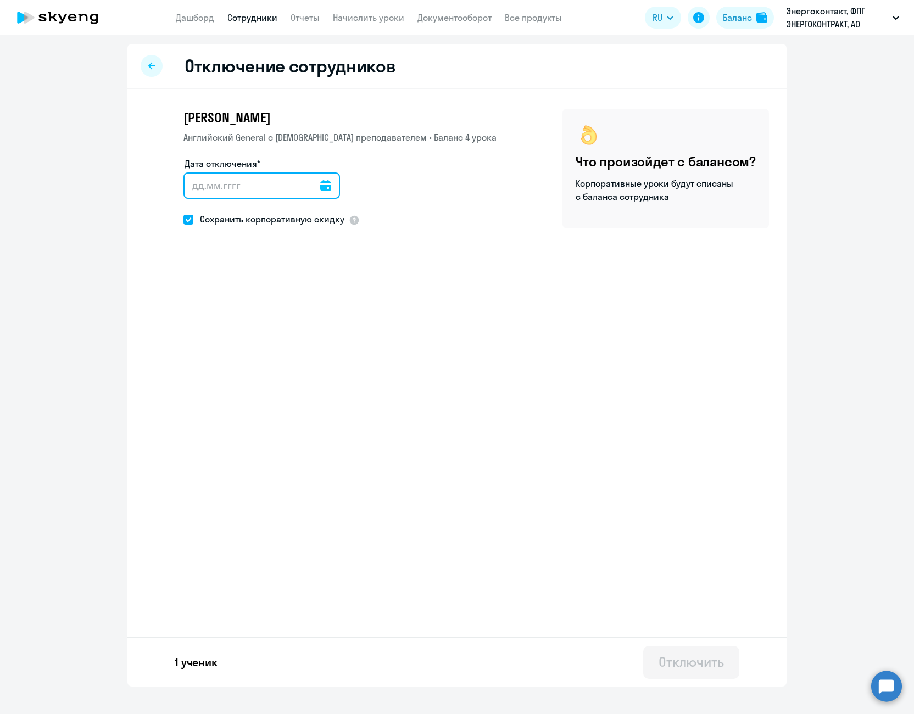
click at [311, 184] on input "Дата отключения*" at bounding box center [261, 185] width 157 height 26
click at [321, 185] on icon at bounding box center [325, 185] width 11 height 11
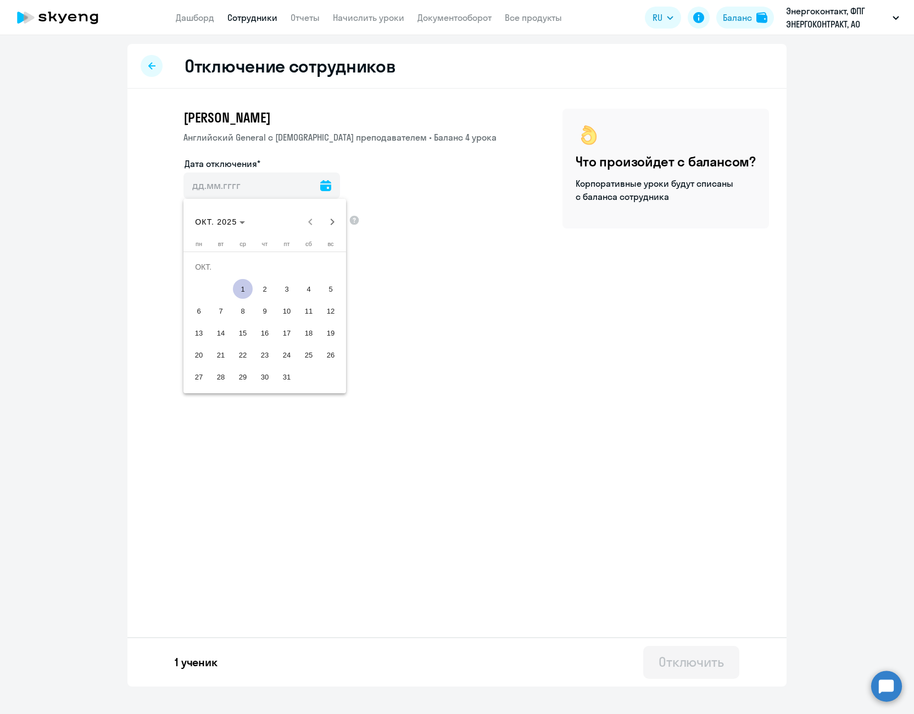
click at [243, 292] on span "1" at bounding box center [243, 289] width 20 height 20
type input "[DATE]"
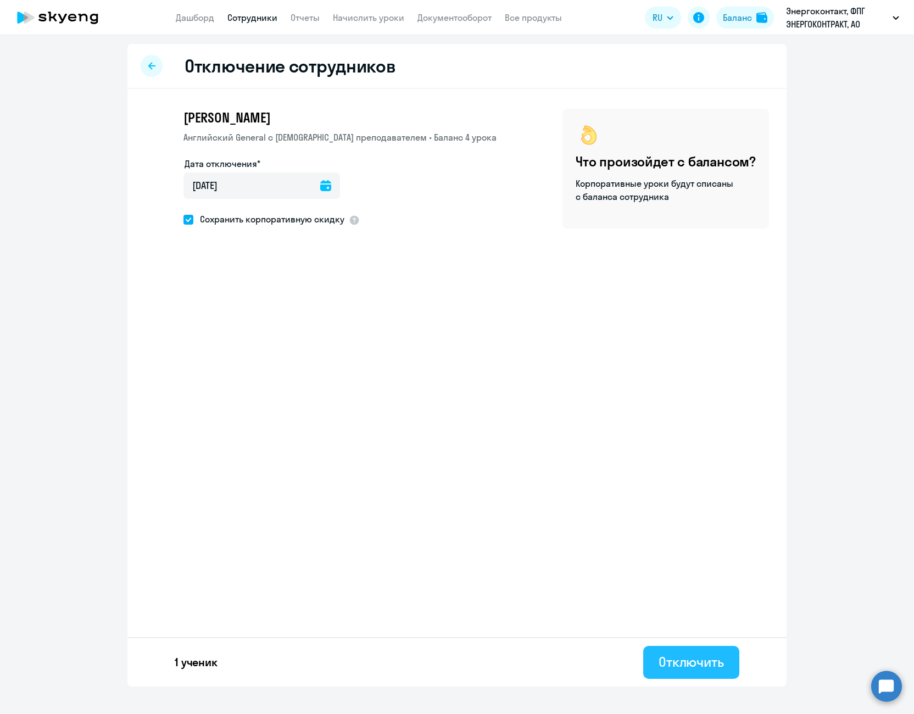
click at [696, 671] on button "Отключить" at bounding box center [691, 662] width 96 height 33
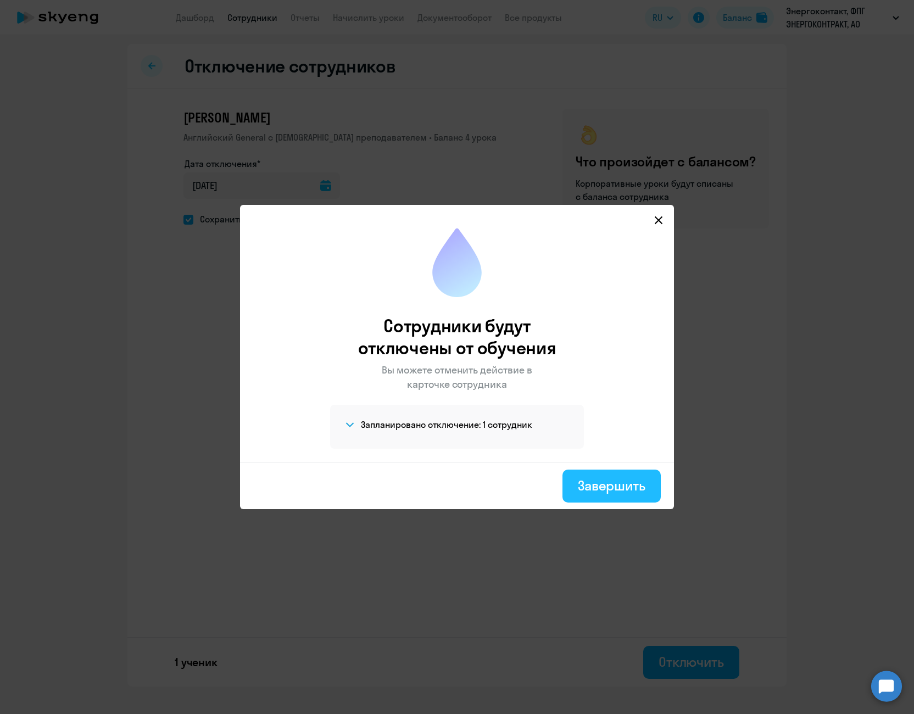
click at [619, 475] on button "Завершить" at bounding box center [611, 486] width 98 height 33
select select "30"
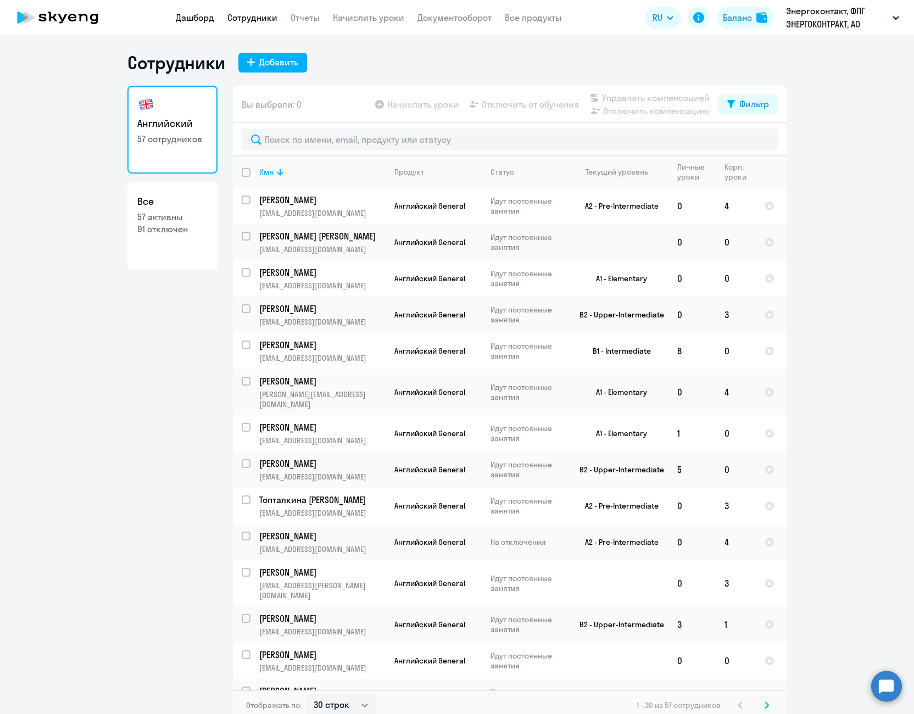
click at [187, 13] on link "Дашборд" at bounding box center [195, 17] width 38 height 11
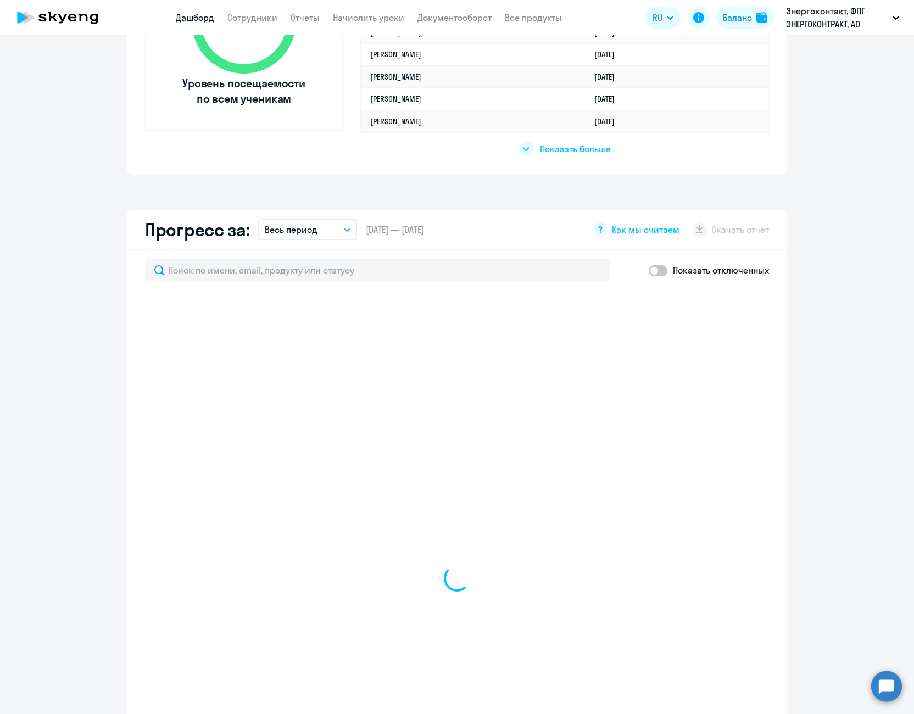
scroll to position [549, 0]
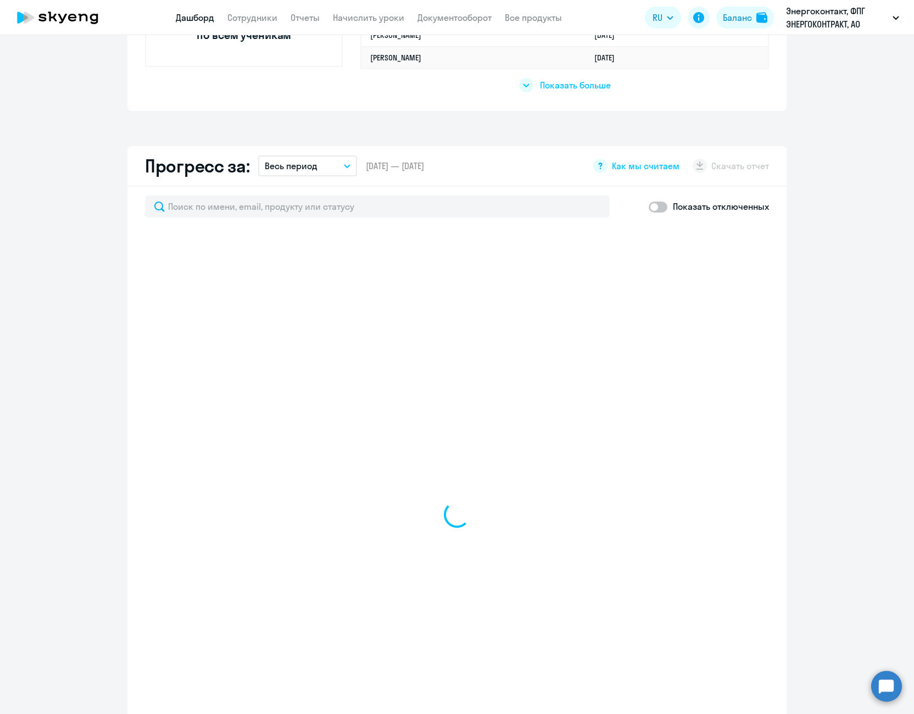
select select "30"
